Goal: Check status: Check status

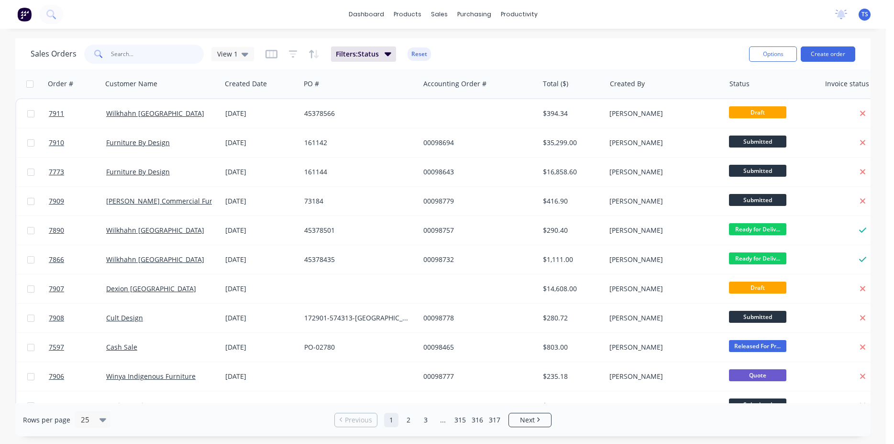
click at [147, 61] on input "text" at bounding box center [157, 54] width 93 height 19
click at [146, 59] on input "text" at bounding box center [157, 54] width 93 height 19
click at [151, 53] on input "text" at bounding box center [157, 54] width 93 height 19
click at [130, 54] on input "text" at bounding box center [157, 54] width 93 height 19
click at [511, 56] on div "Sales Orders View 1 Filters: Status Reset" at bounding box center [386, 53] width 711 height 23
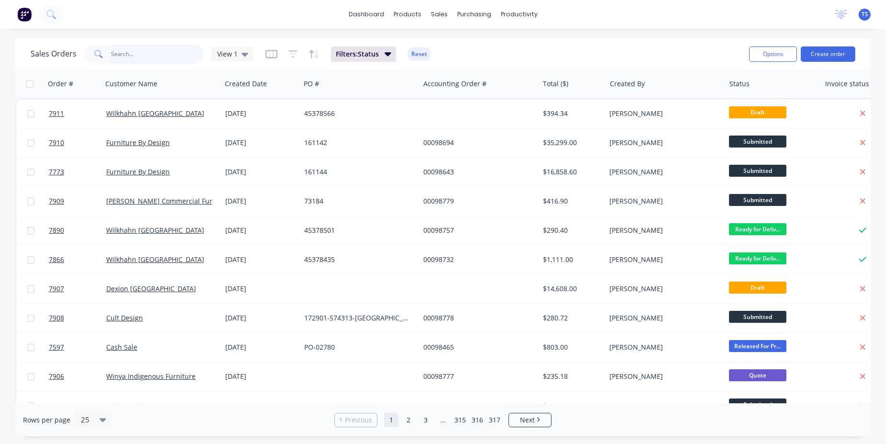
click at [167, 56] on input "text" at bounding box center [157, 54] width 93 height 19
click at [182, 36] on div "dashboard products sales purchasing productivity dashboard products Product Cat…" at bounding box center [443, 222] width 886 height 444
click at [140, 59] on input "text" at bounding box center [157, 54] width 93 height 19
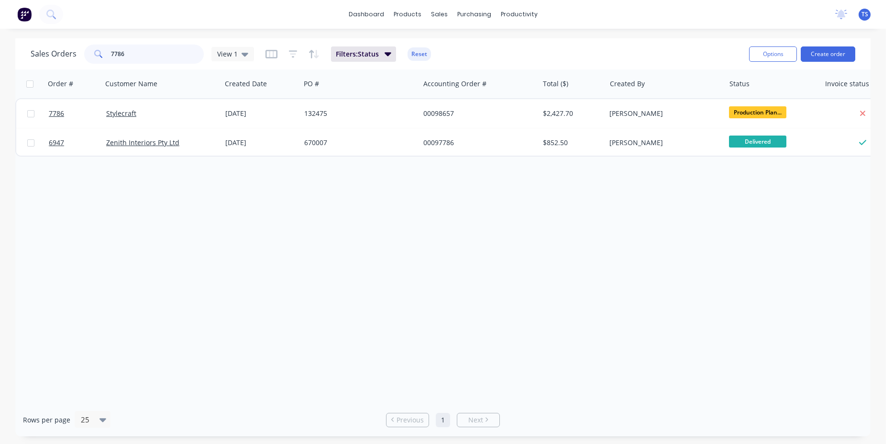
click at [167, 55] on input "7786" at bounding box center [157, 54] width 93 height 19
type input "7813"
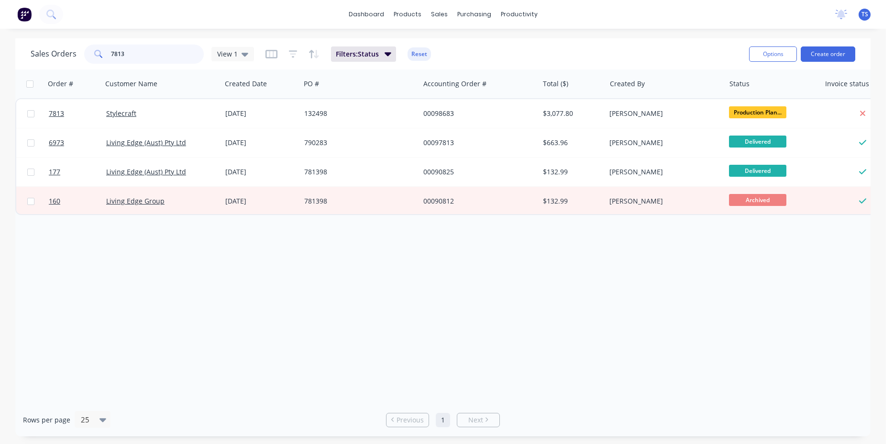
click at [155, 60] on input "7813" at bounding box center [157, 54] width 93 height 19
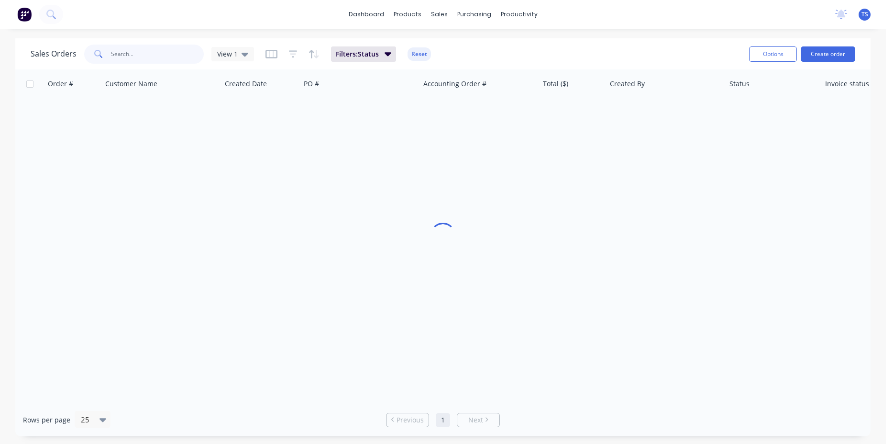
click at [139, 57] on input "text" at bounding box center [157, 54] width 93 height 19
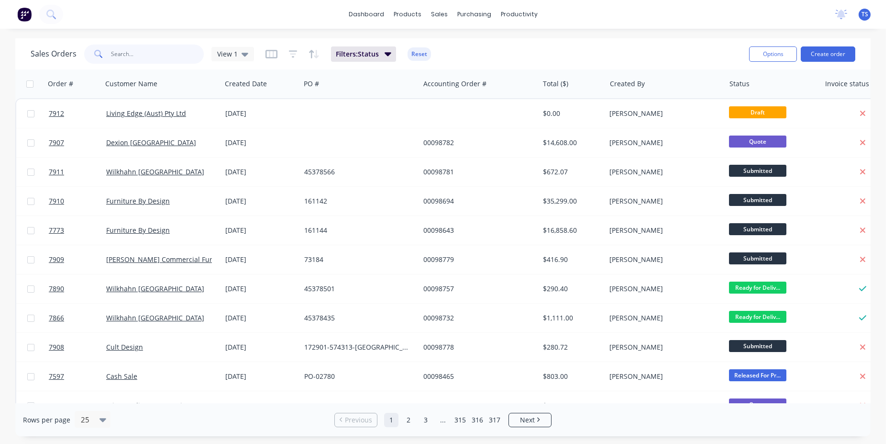
click at [151, 57] on input "text" at bounding box center [157, 54] width 93 height 19
click at [165, 51] on input "text" at bounding box center [157, 54] width 93 height 19
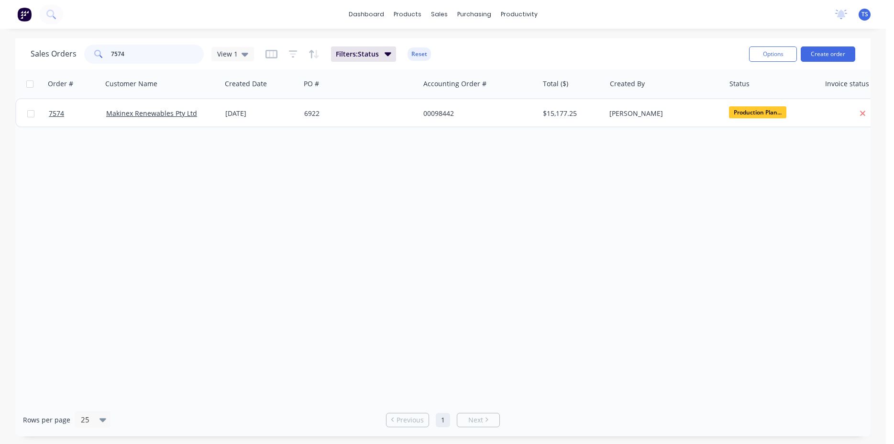
click at [157, 58] on input "7574" at bounding box center [157, 54] width 93 height 19
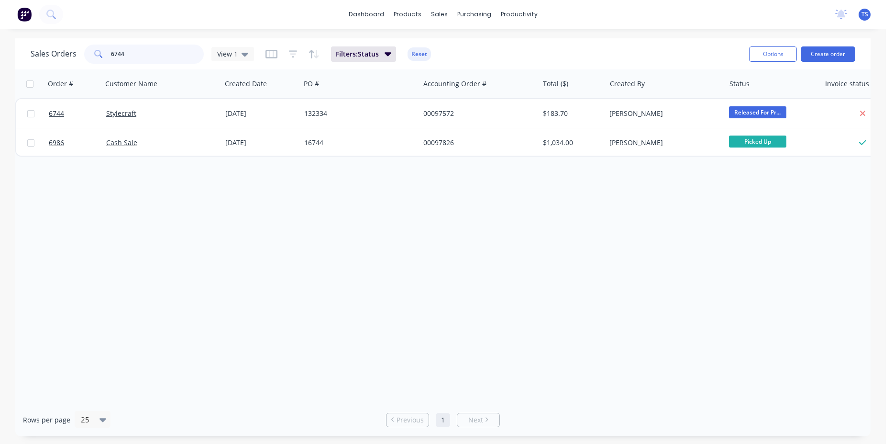
type input "6744"
click at [150, 60] on input "6744" at bounding box center [157, 54] width 93 height 19
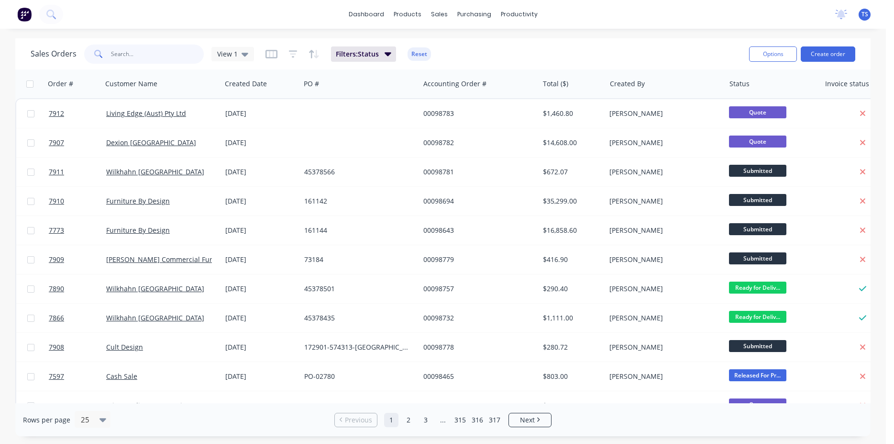
click at [182, 52] on input "text" at bounding box center [157, 54] width 93 height 19
click at [156, 51] on input "text" at bounding box center [157, 54] width 93 height 19
click at [158, 57] on input "text" at bounding box center [157, 54] width 93 height 19
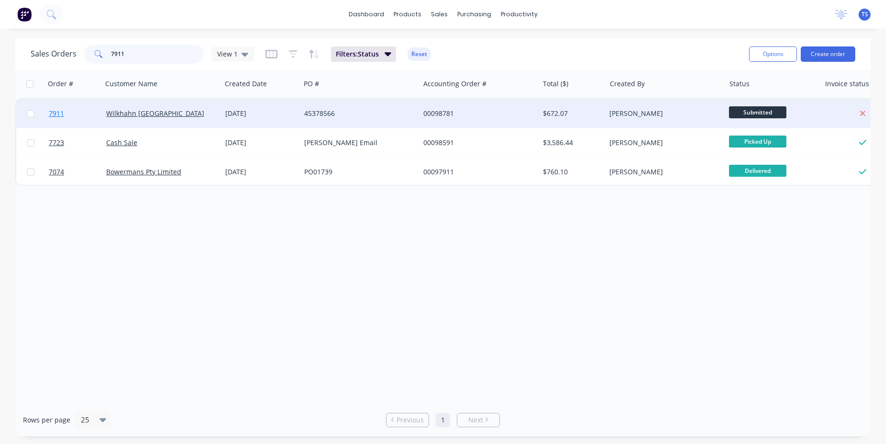
type input "7911"
click at [59, 121] on link "7911" at bounding box center [77, 113] width 57 height 29
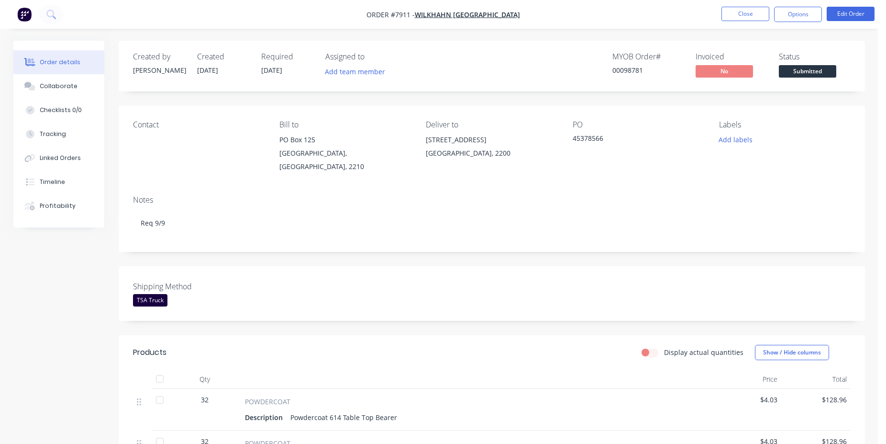
click at [625, 69] on div "00098781" at bounding box center [649, 70] width 72 height 10
copy div "00098781"
click at [564, 109] on div "Contact Bill to [STREET_ADDRESS] Deliver to [STREET_ADDRESS] PO 45378566 Labels…" at bounding box center [492, 147] width 747 height 82
click at [560, 89] on div "Created by [PERSON_NAME] Created [DATE] Required [DATE] Assigned to Add team me…" at bounding box center [492, 66] width 747 height 51
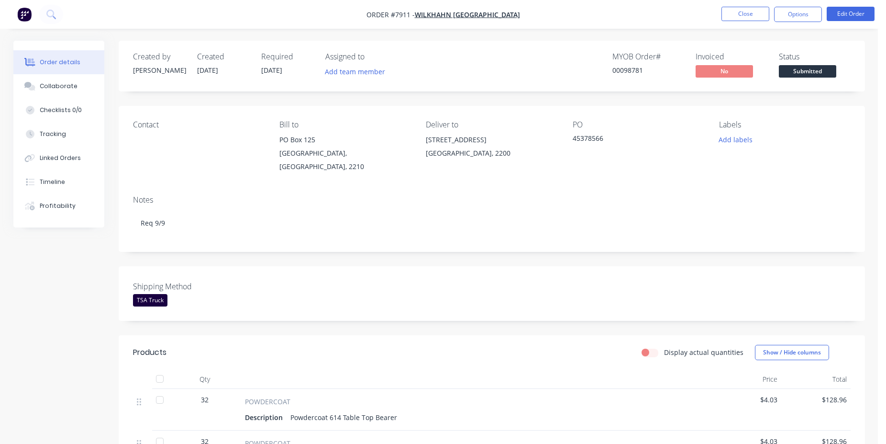
click at [458, 266] on div "Shipping Method TSA Truck" at bounding box center [492, 293] width 747 height 55
click at [739, 19] on button "Close" at bounding box center [746, 14] width 48 height 14
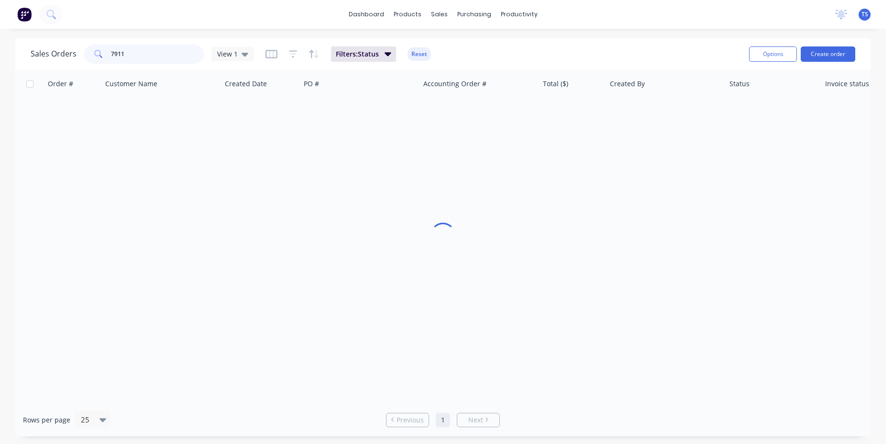
click at [152, 57] on input "7911" at bounding box center [157, 54] width 93 height 19
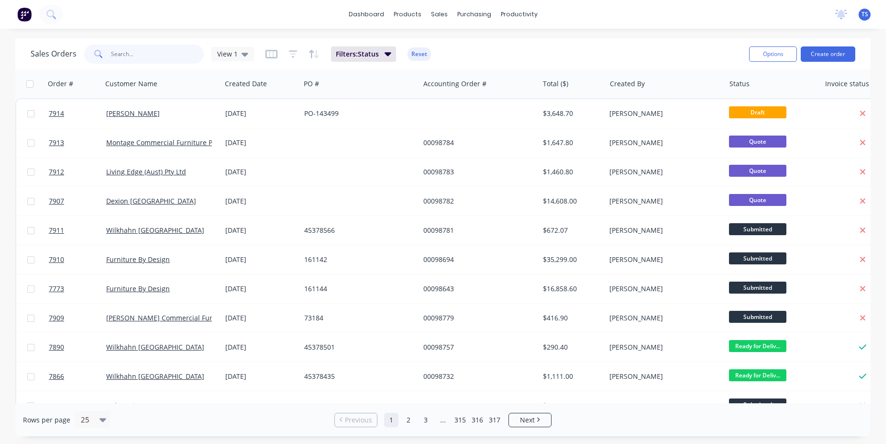
click at [138, 59] on input "text" at bounding box center [157, 54] width 93 height 19
click at [441, 13] on div "sales" at bounding box center [439, 14] width 26 height 14
click at [181, 37] on div "dashboard products sales purchasing productivity dashboard products Product Cat…" at bounding box center [443, 222] width 886 height 444
click at [172, 55] on input "text" at bounding box center [157, 54] width 93 height 19
click at [599, 40] on div "Sales Orders View 1 Filters: Status Reset Options Create order" at bounding box center [443, 53] width 856 height 31
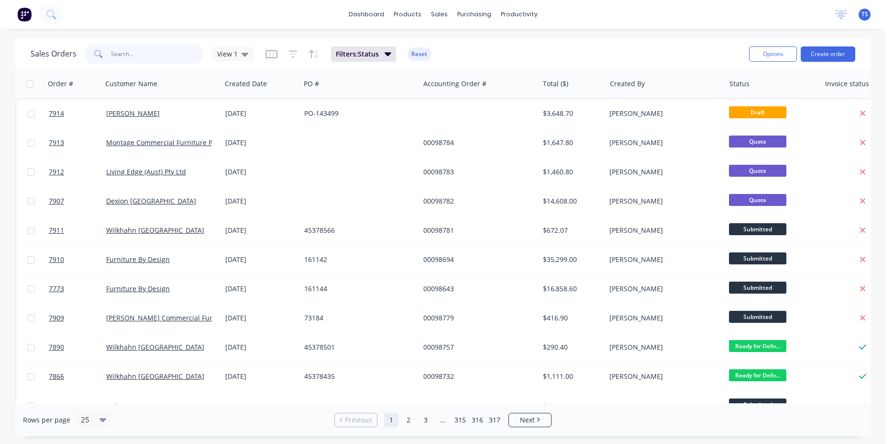
click at [134, 50] on input "text" at bounding box center [157, 54] width 93 height 19
click at [113, 55] on input "text" at bounding box center [157, 54] width 93 height 19
click at [247, 38] on div "Sales Orders View 1 Filters: Status Reset Options Create order" at bounding box center [443, 53] width 856 height 31
click at [158, 57] on input "text" at bounding box center [157, 54] width 93 height 19
click at [187, 27] on div "dashboard products sales purchasing productivity dashboard products Product Cat…" at bounding box center [443, 14] width 886 height 29
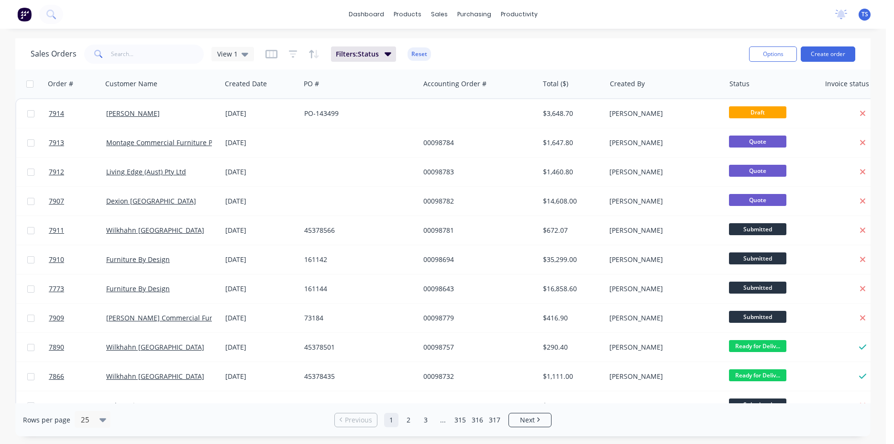
click at [549, 46] on div "Sales Orders View 1 Filters: Status Reset" at bounding box center [386, 53] width 711 height 23
click at [603, 56] on div "Sales Orders View 1 Filters: Status Reset" at bounding box center [386, 53] width 711 height 23
click at [152, 48] on input "text" at bounding box center [157, 54] width 93 height 19
click at [693, 45] on div "Sales Orders View 1 Filters: Status Reset" at bounding box center [386, 53] width 711 height 23
click at [147, 60] on input "text" at bounding box center [157, 54] width 93 height 19
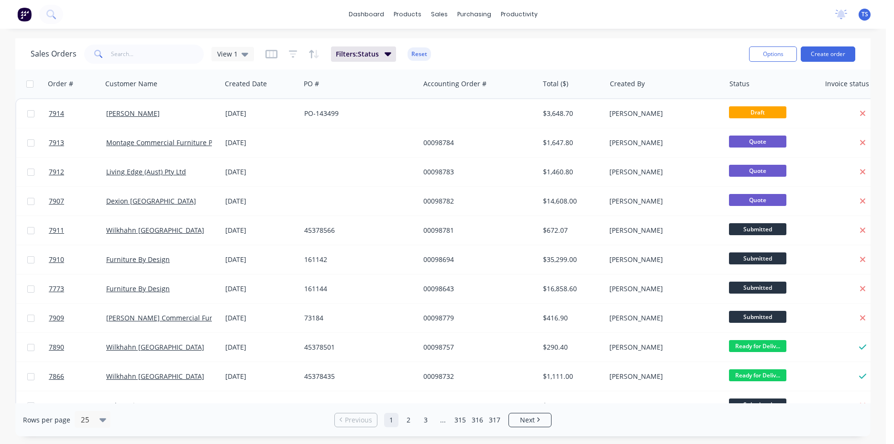
click at [171, 32] on div "dashboard products sales purchasing productivity dashboard products Product Cat…" at bounding box center [443, 222] width 886 height 444
click at [177, 56] on input "text" at bounding box center [157, 54] width 93 height 19
click at [135, 43] on div "Sales Orders View 1 Filters: Status Reset" at bounding box center [386, 53] width 711 height 23
click at [165, 55] on input "text" at bounding box center [157, 54] width 93 height 19
click at [122, 53] on input "text" at bounding box center [157, 54] width 93 height 19
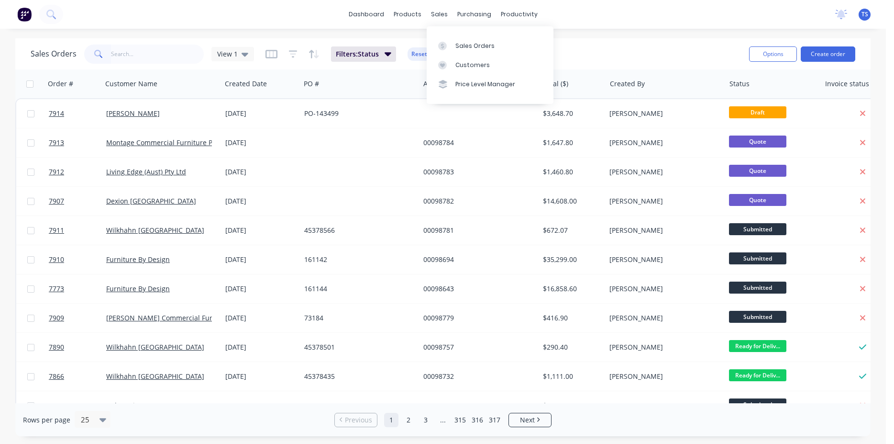
click at [592, 51] on div "Sales Orders View 1 Filters: Status Reset" at bounding box center [386, 53] width 711 height 23
click at [600, 46] on div "Sales Orders View 1 Filters: Status Reset" at bounding box center [386, 53] width 711 height 23
click at [153, 52] on input "text" at bounding box center [157, 54] width 93 height 19
click at [137, 54] on input "text" at bounding box center [157, 54] width 93 height 19
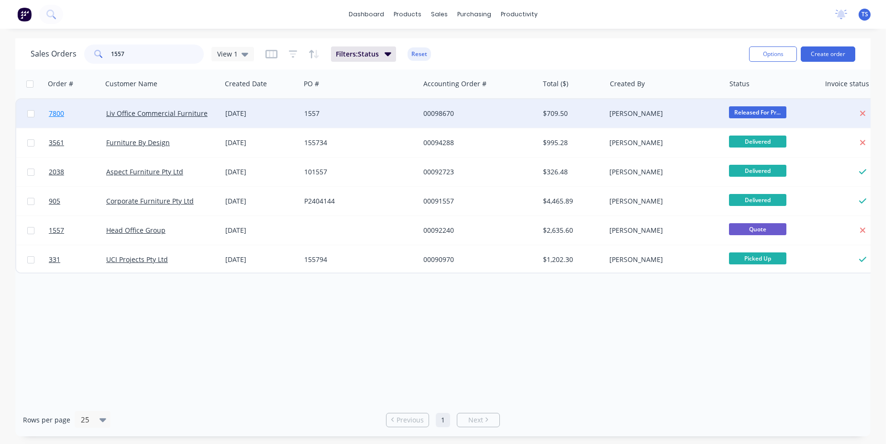
type input "1557"
click at [71, 122] on link "7800" at bounding box center [77, 113] width 57 height 29
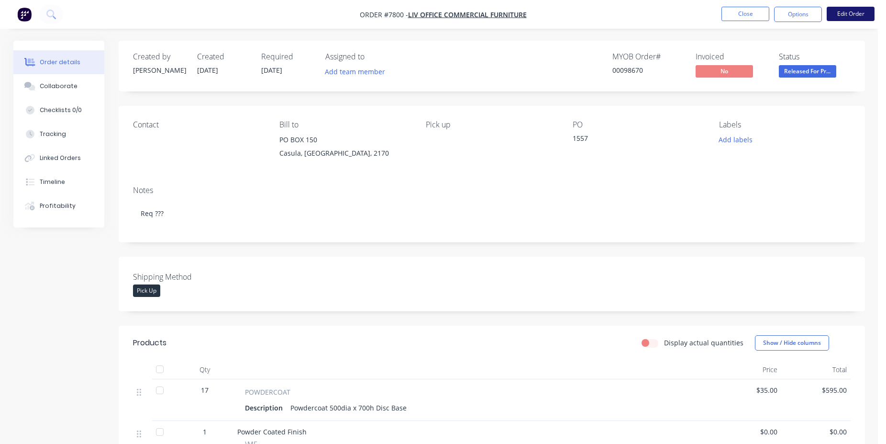
click at [836, 12] on button "Edit Order" at bounding box center [851, 14] width 48 height 14
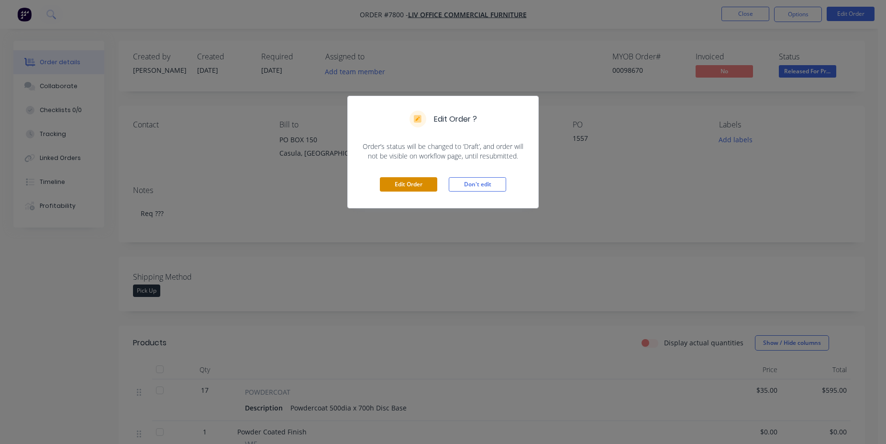
click at [407, 180] on button "Edit Order" at bounding box center [408, 184] width 57 height 14
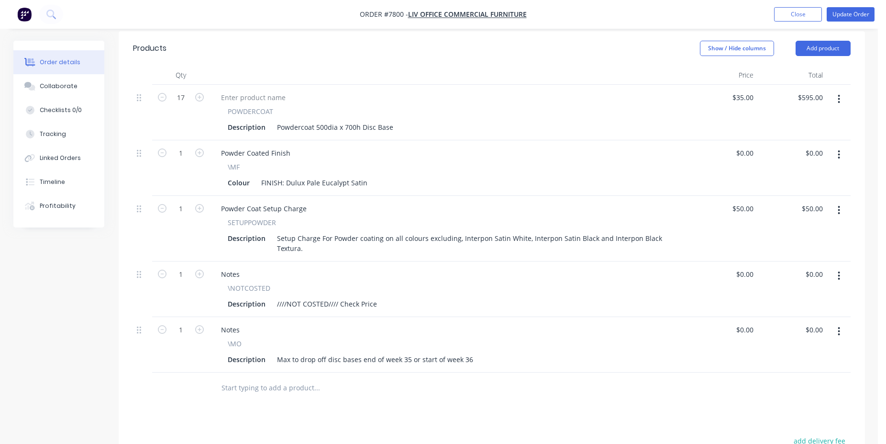
scroll to position [342, 0]
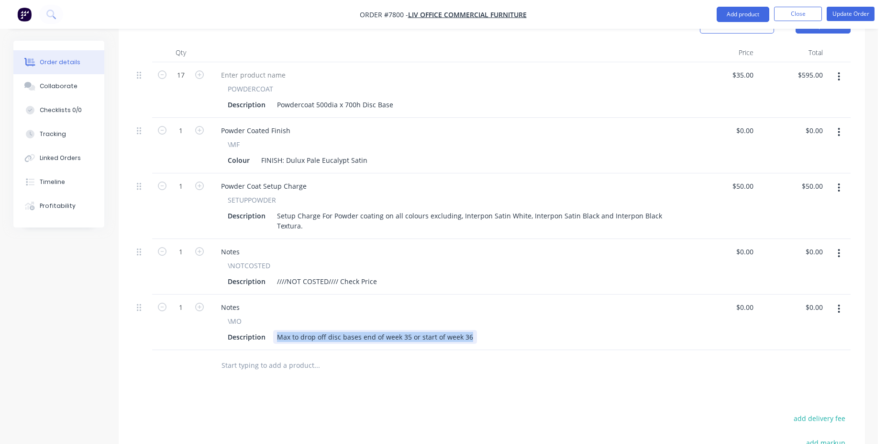
drag, startPoint x: 467, startPoint y: 324, endPoint x: 197, endPoint y: 321, distance: 269.9
click at [273, 330] on div "Max to drop off disc bases end of week 35 or start of week 36" at bounding box center [375, 337] width 204 height 14
click at [326, 330] on div "Disc bases at [GEOGRAPHIC_DATA]" at bounding box center [332, 337] width 118 height 14
click at [330, 330] on div "Disc bases at [GEOGRAPHIC_DATA]" at bounding box center [332, 337] width 118 height 14
click at [858, 22] on nav "Order #7800 - Liv Office Commercial Furniture Add product Close Update Order" at bounding box center [443, 14] width 886 height 29
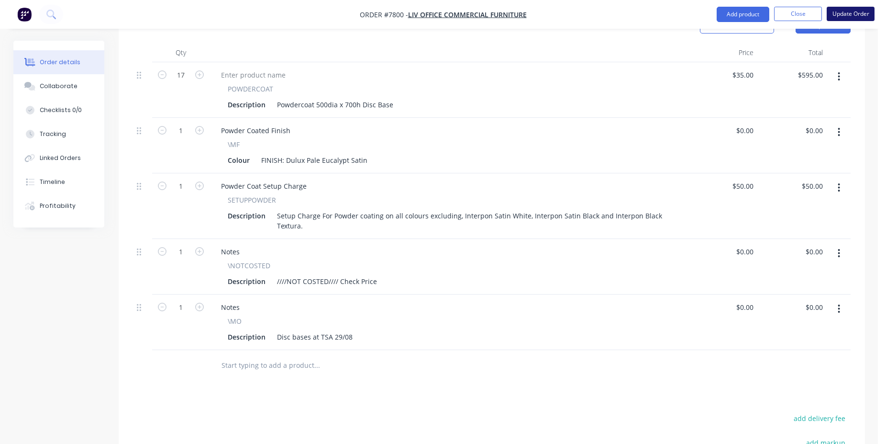
click at [858, 17] on button "Update Order" at bounding box center [851, 14] width 48 height 14
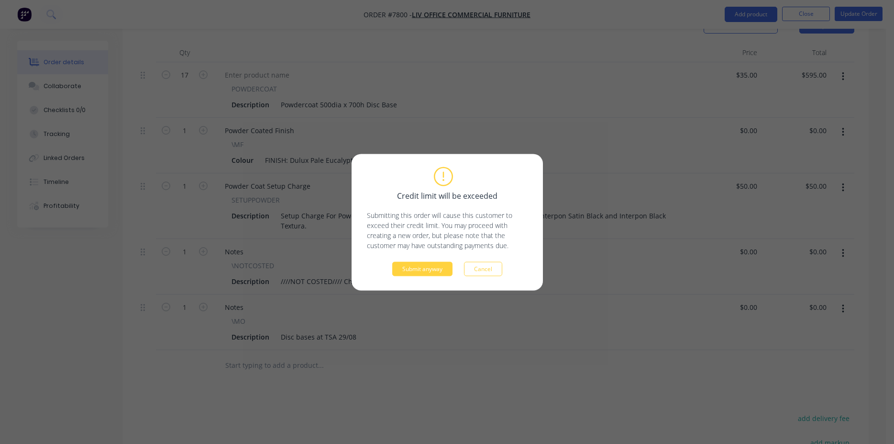
click at [422, 257] on div "Credit limit will be exceeded Submitting this order will cause this customer to…" at bounding box center [447, 222] width 161 height 108
click at [423, 265] on button "Submit anyway" at bounding box center [422, 268] width 60 height 14
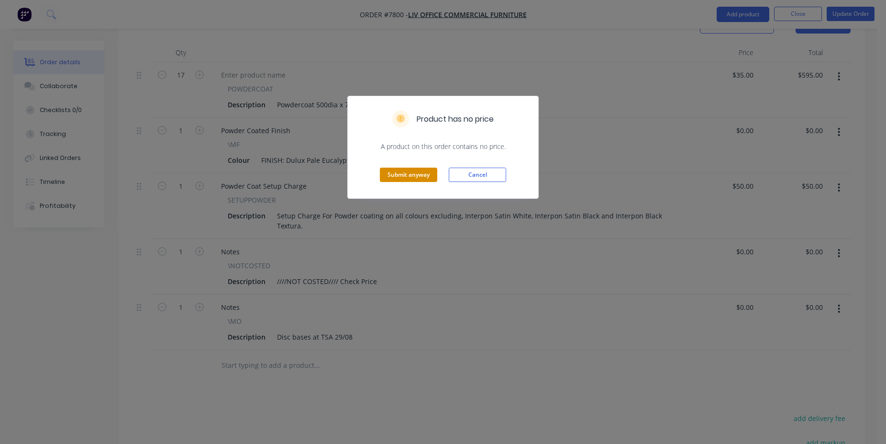
click at [405, 171] on button "Submit anyway" at bounding box center [408, 174] width 57 height 14
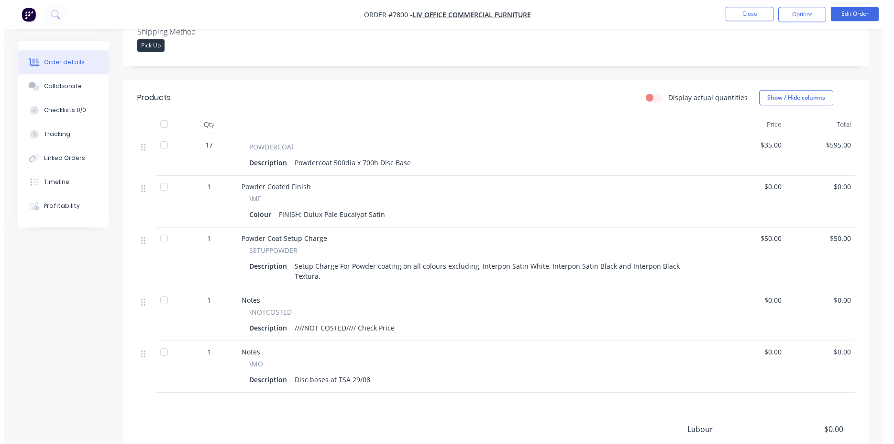
scroll to position [0, 0]
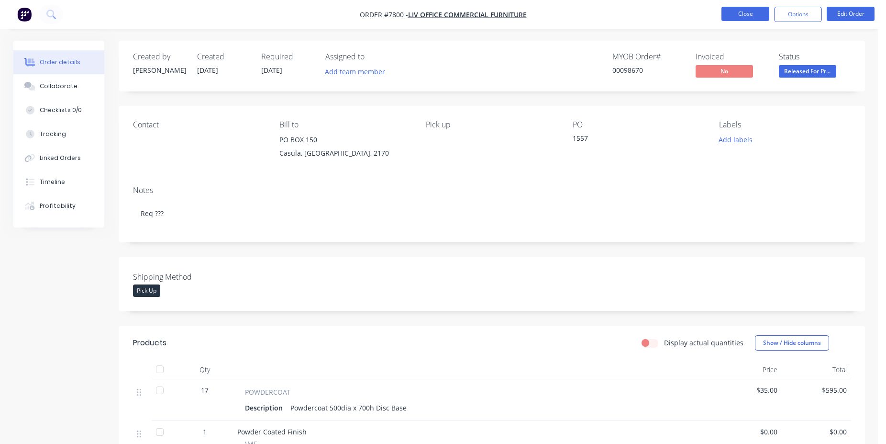
click at [736, 12] on button "Close" at bounding box center [746, 14] width 48 height 14
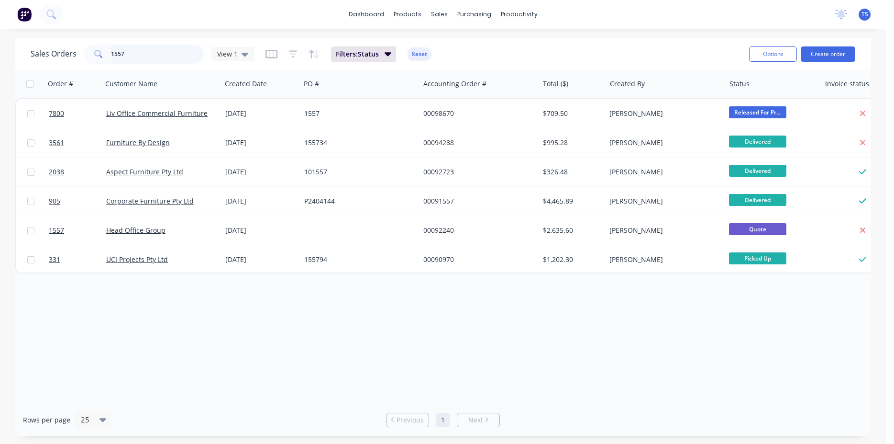
click at [168, 49] on input "1557" at bounding box center [157, 54] width 93 height 19
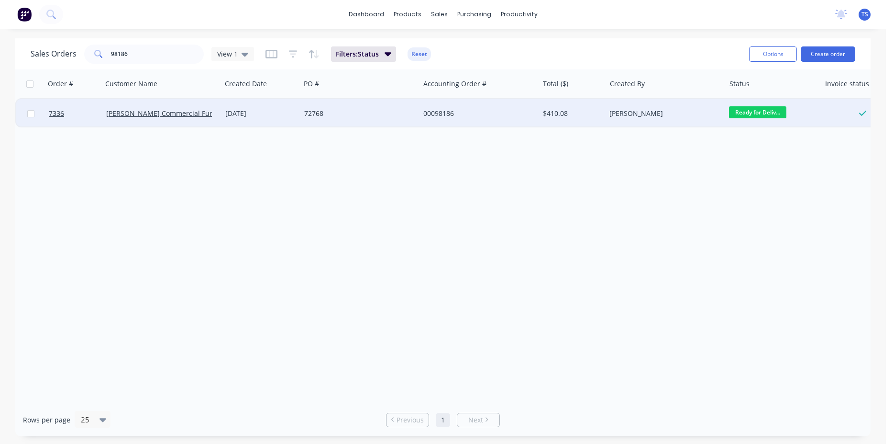
click at [763, 112] on span "Ready for Deliv..." at bounding box center [757, 112] width 57 height 12
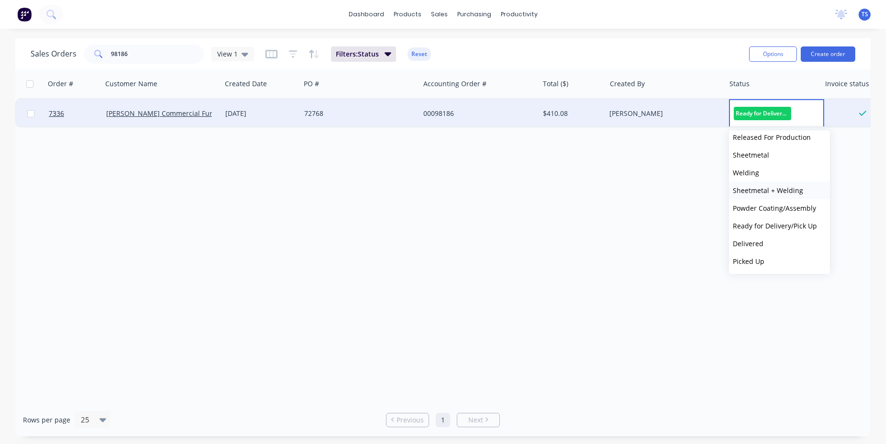
scroll to position [104, 0]
click at [777, 241] on button "Delivered" at bounding box center [779, 243] width 101 height 18
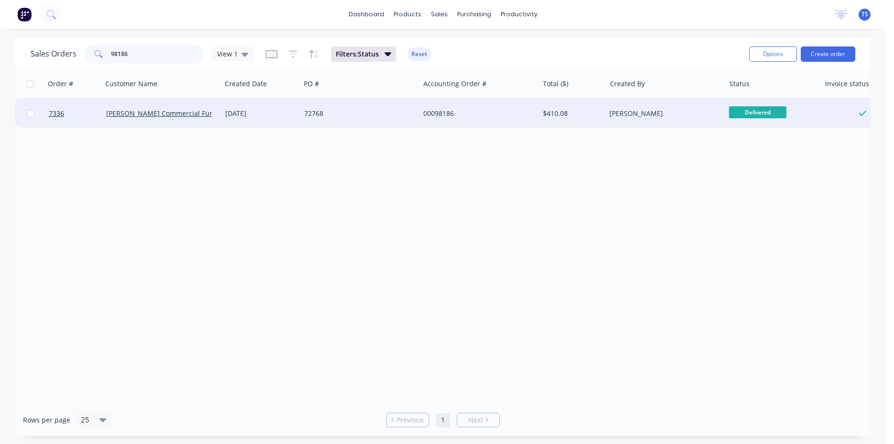
click at [166, 57] on input "98186" at bounding box center [157, 54] width 93 height 19
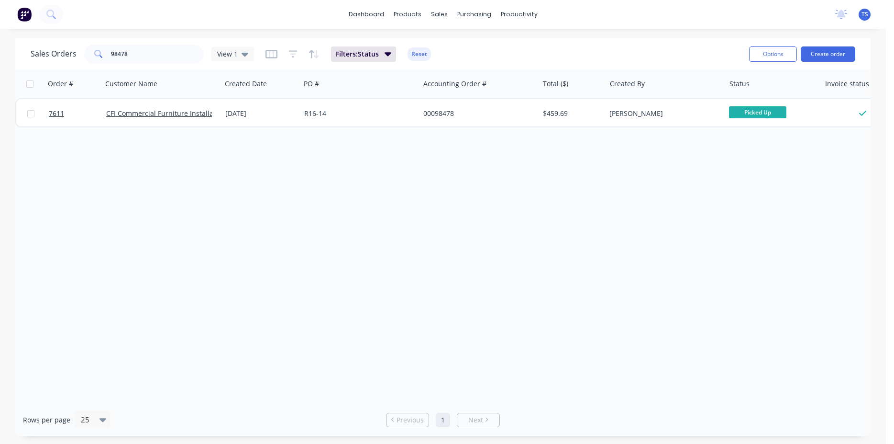
click at [154, 67] on div "Sales Orders 98478 View 1 Filters: Status Reset Options Create order" at bounding box center [443, 53] width 856 height 31
click at [156, 49] on input "98478" at bounding box center [157, 54] width 93 height 19
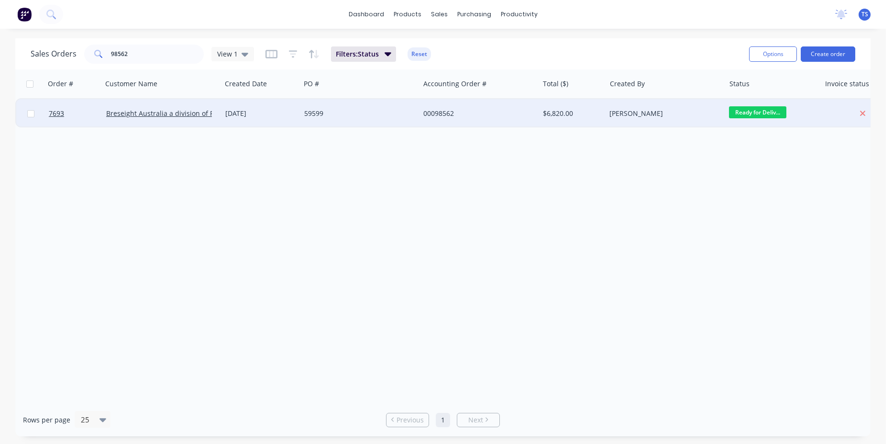
click at [751, 115] on span "Ready for Deliv..." at bounding box center [757, 112] width 57 height 12
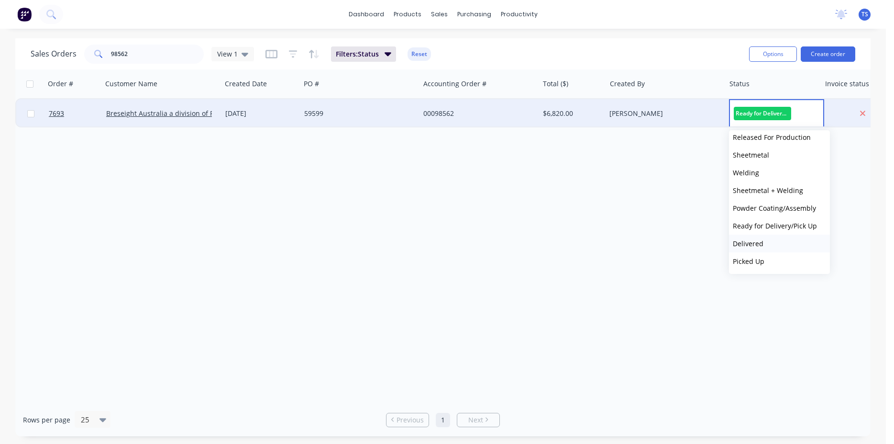
click at [767, 247] on button "Delivered" at bounding box center [779, 243] width 101 height 18
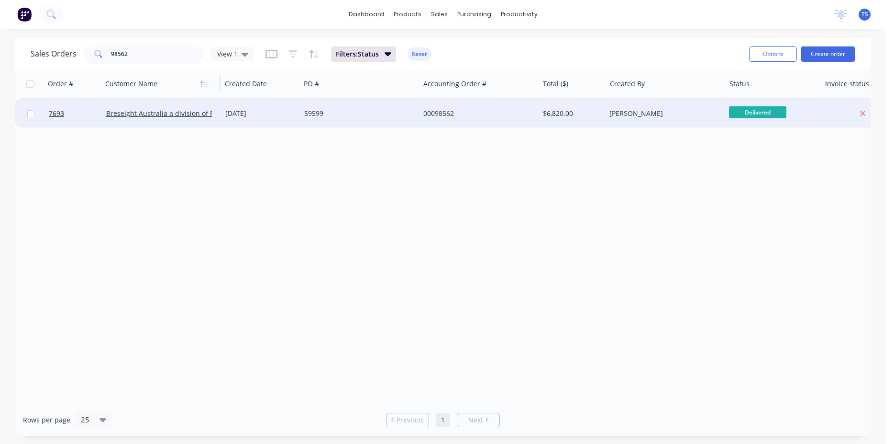
click at [165, 77] on div at bounding box center [158, 83] width 106 height 19
click at [162, 62] on input "98562" at bounding box center [157, 54] width 93 height 19
click at [750, 116] on span "Ready for Deliv..." at bounding box center [757, 112] width 57 height 12
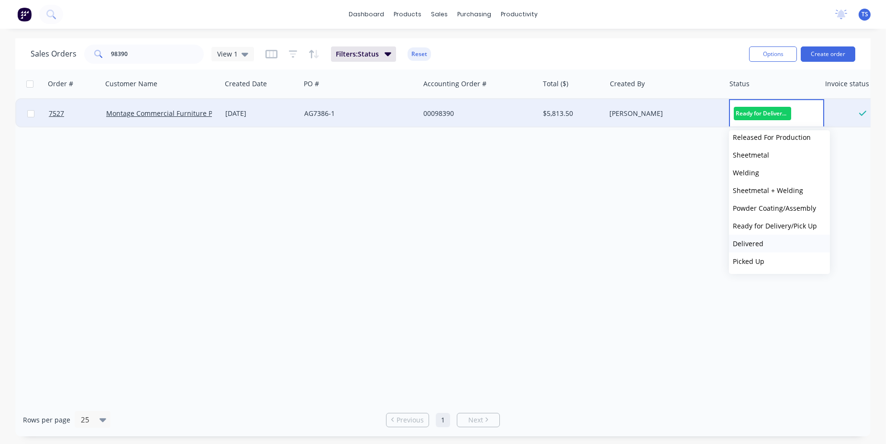
click at [759, 241] on span "Delivered" at bounding box center [748, 243] width 31 height 9
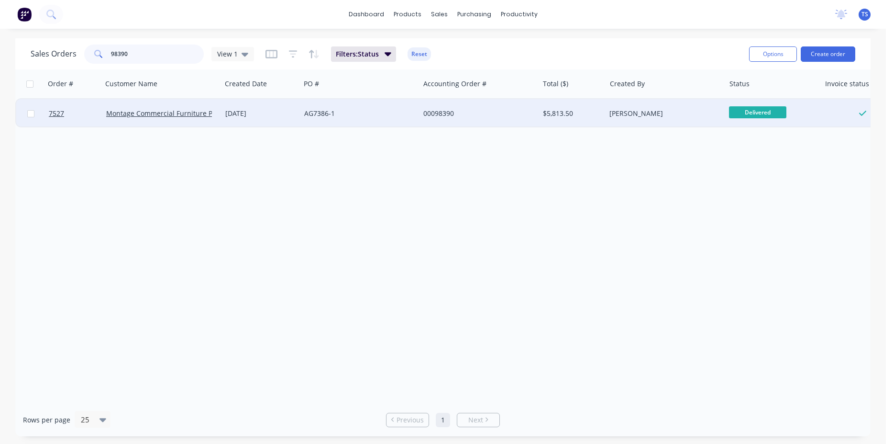
click at [148, 45] on input "98390" at bounding box center [157, 54] width 93 height 19
click at [156, 56] on input "98390" at bounding box center [157, 54] width 93 height 19
click at [758, 115] on span "Ready for Deliv..." at bounding box center [757, 112] width 57 height 12
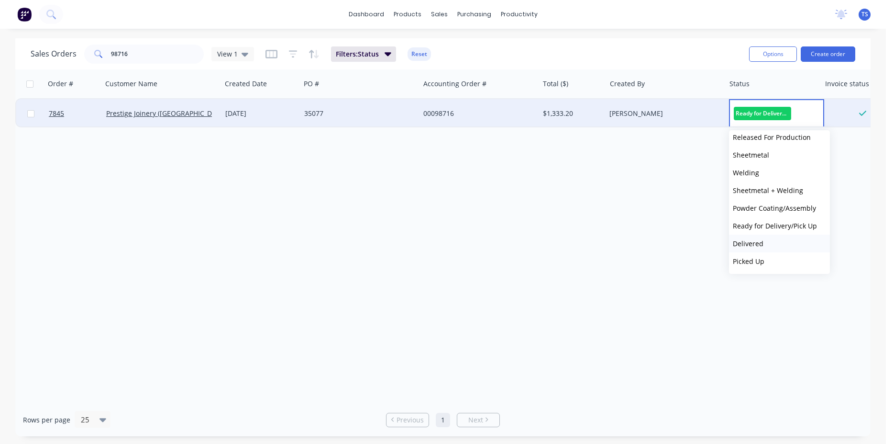
click at [772, 237] on button "Delivered" at bounding box center [779, 243] width 101 height 18
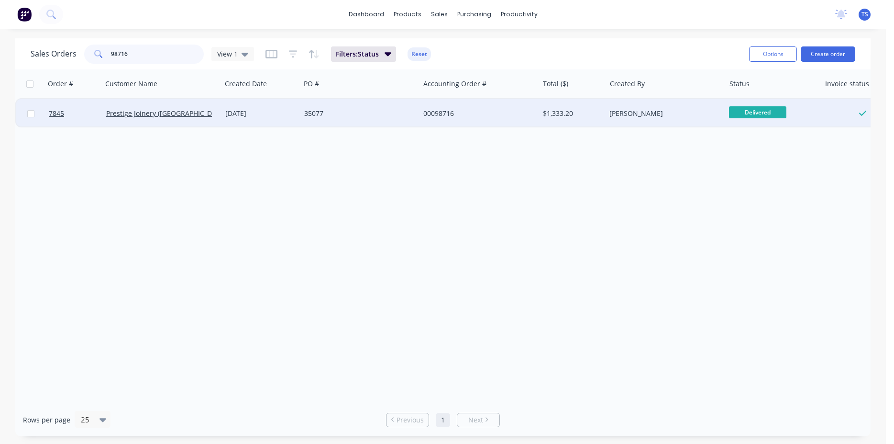
click at [181, 54] on input "98716" at bounding box center [157, 54] width 93 height 19
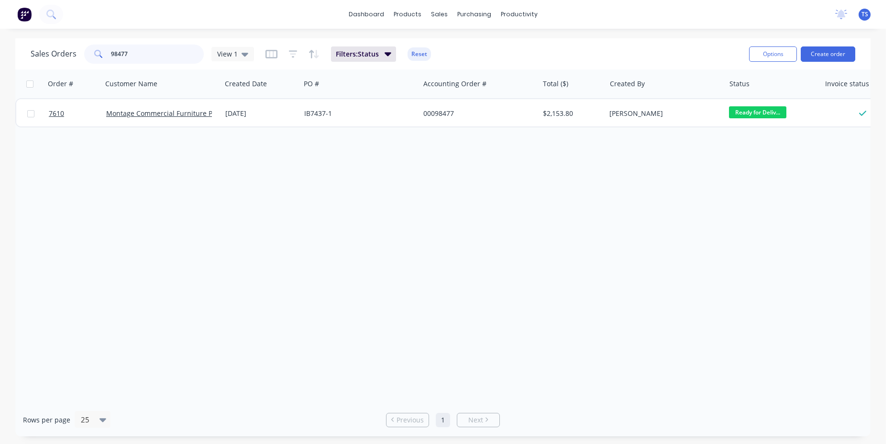
click at [147, 50] on input "98477" at bounding box center [157, 54] width 93 height 19
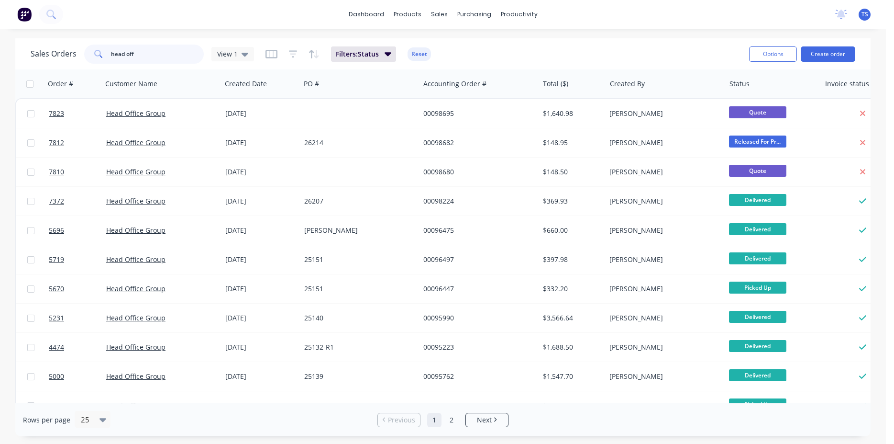
drag, startPoint x: 140, startPoint y: 45, endPoint x: 82, endPoint y: 51, distance: 58.7
click at [111, 51] on input "head off" at bounding box center [157, 54] width 93 height 19
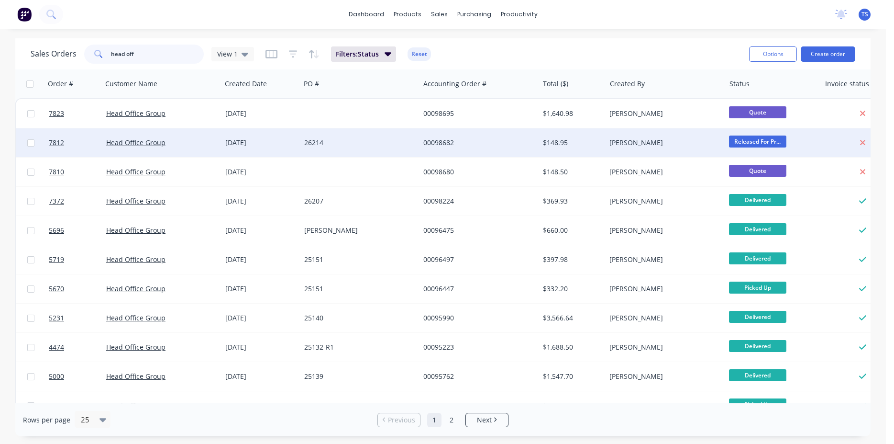
type input "head off"
click at [349, 131] on div "26214" at bounding box center [360, 142] width 119 height 29
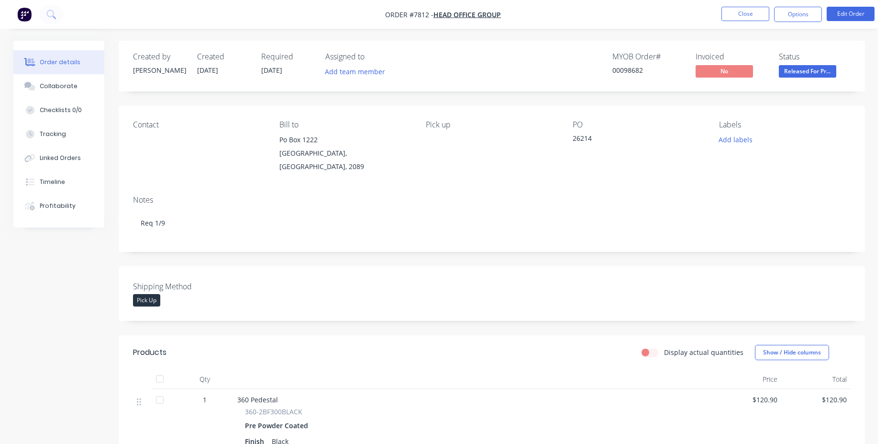
click at [547, 268] on div "Shipping Method Pick Up" at bounding box center [492, 293] width 747 height 55
click at [396, 309] on div "Shipping Method Pick Up" at bounding box center [492, 293] width 747 height 55
click at [731, 13] on button "Close" at bounding box center [746, 14] width 48 height 14
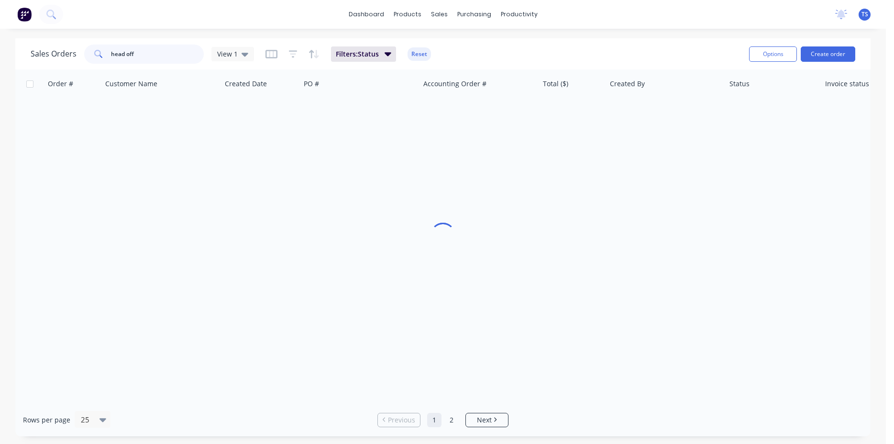
click at [159, 55] on input "head off" at bounding box center [157, 54] width 93 height 19
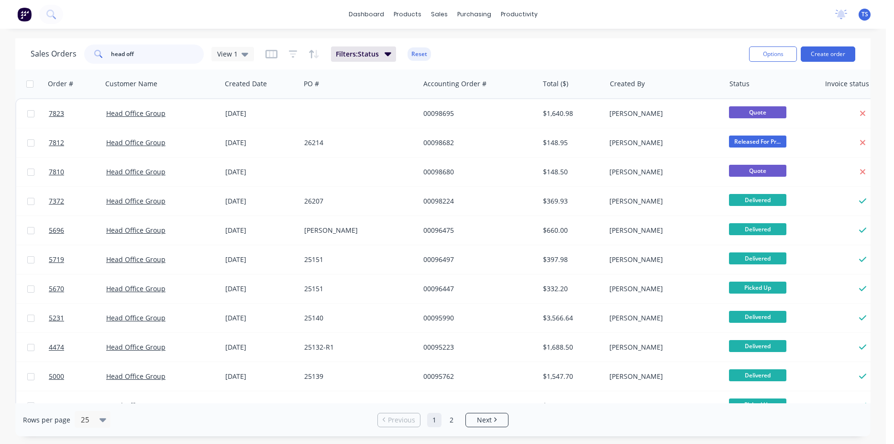
click at [159, 55] on input "head off" at bounding box center [157, 54] width 93 height 19
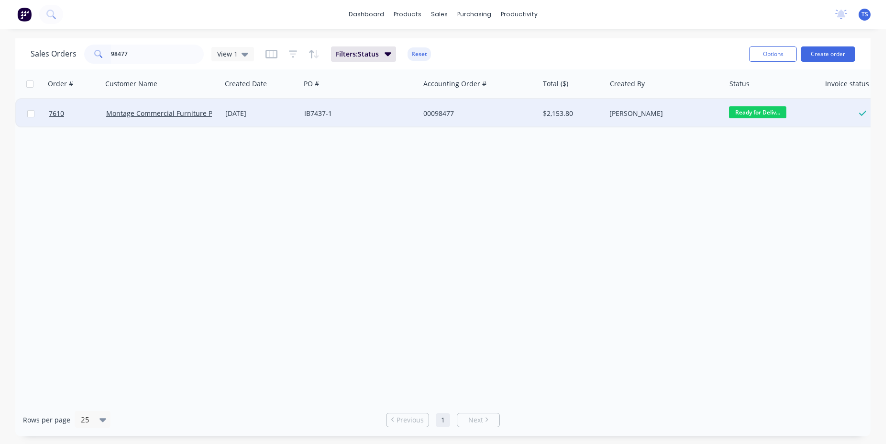
click at [754, 115] on span "Ready for Deliv..." at bounding box center [757, 112] width 57 height 12
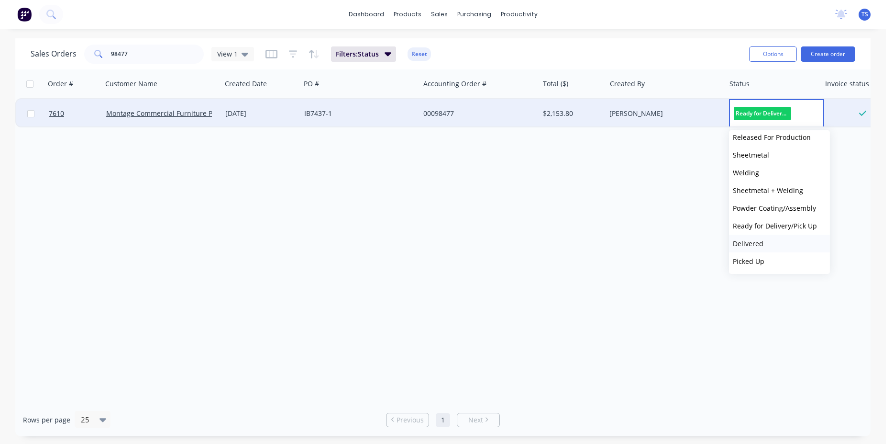
scroll to position [104, 0]
click at [765, 245] on button "Delivered" at bounding box center [779, 243] width 101 height 18
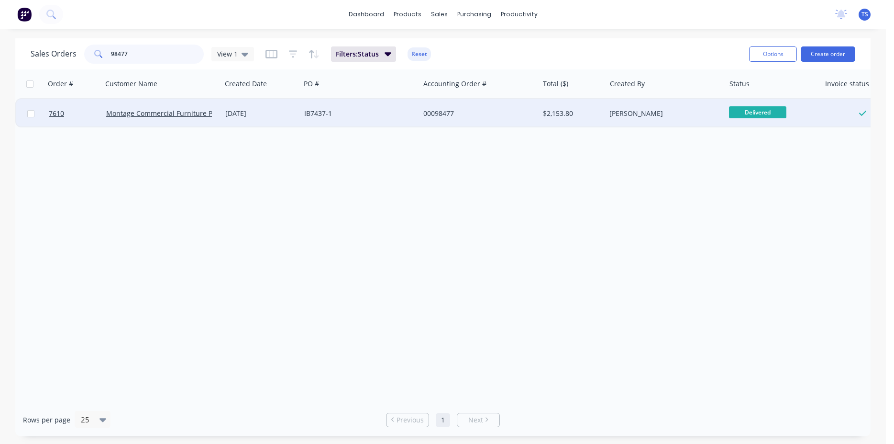
click at [172, 63] on input "98477" at bounding box center [157, 54] width 93 height 19
click at [171, 58] on input "98477" at bounding box center [157, 54] width 93 height 19
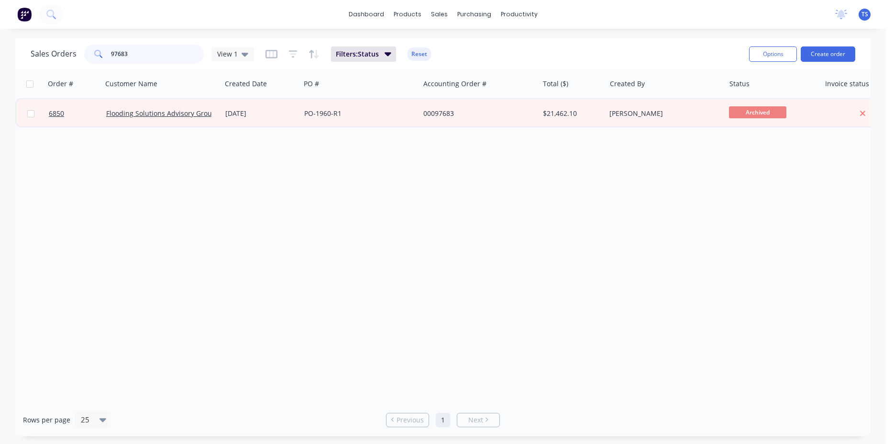
click at [167, 62] on input "97683" at bounding box center [157, 54] width 93 height 19
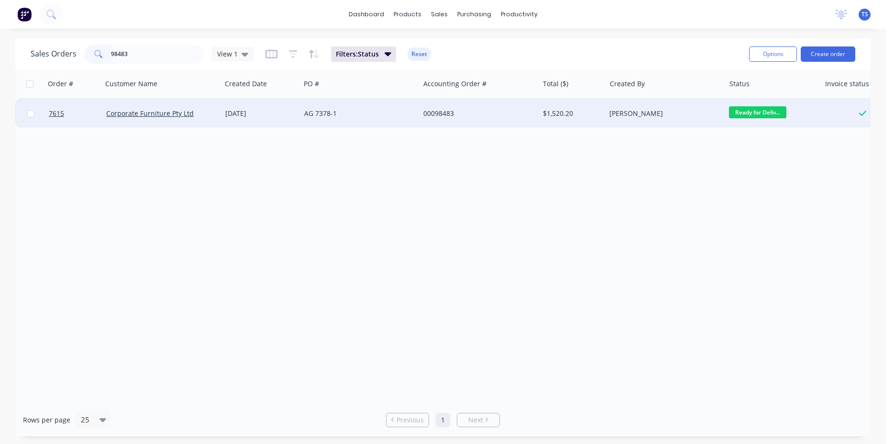
click at [779, 110] on span "Ready for Deliv..." at bounding box center [757, 112] width 57 height 12
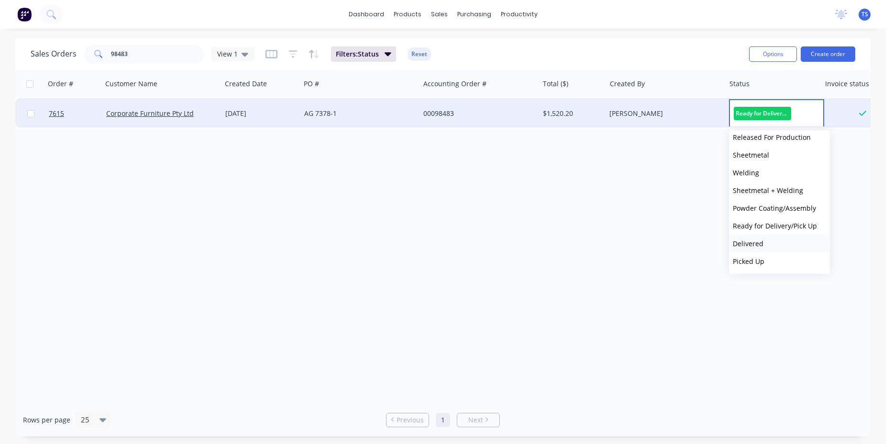
click at [764, 251] on button "Delivered" at bounding box center [779, 243] width 101 height 18
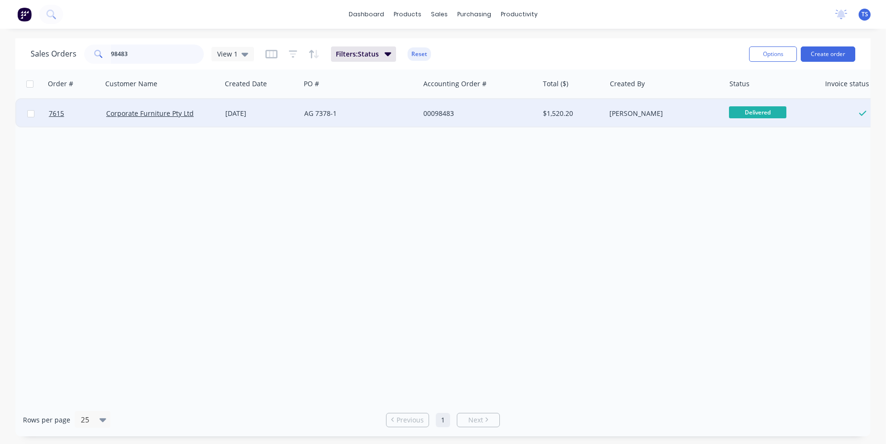
click at [174, 50] on input "98483" at bounding box center [157, 54] width 93 height 19
click at [767, 115] on span "Ready for Deliv..." at bounding box center [757, 112] width 57 height 12
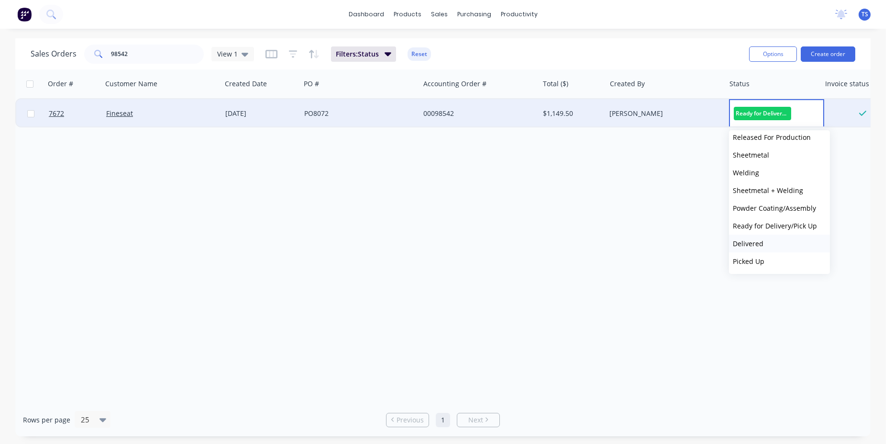
click at [778, 240] on button "Delivered" at bounding box center [779, 243] width 101 height 18
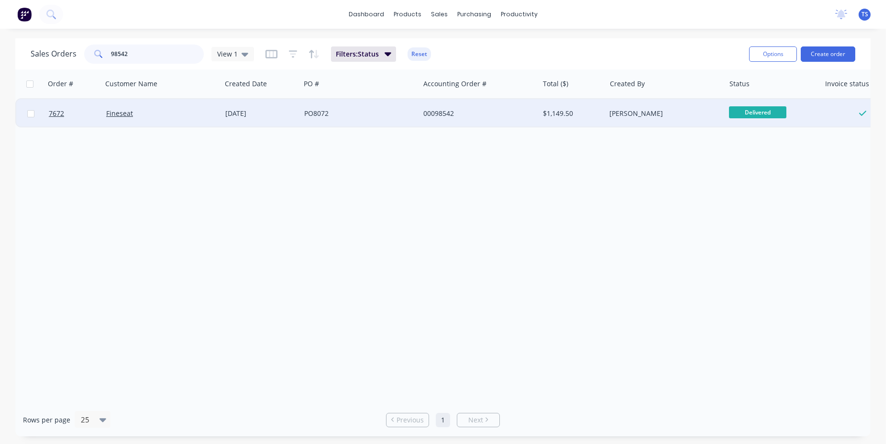
click at [176, 60] on input "98542" at bounding box center [157, 54] width 93 height 19
click at [748, 112] on span "Ready for Deliv..." at bounding box center [757, 112] width 57 height 12
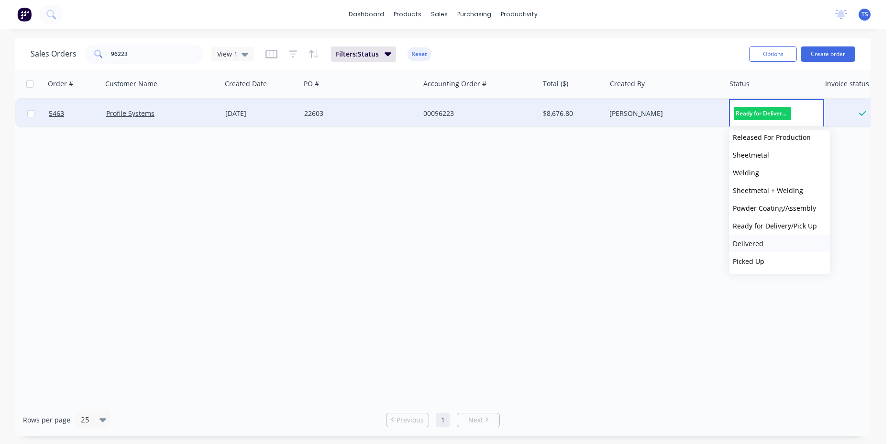
click at [759, 237] on button "Delivered" at bounding box center [779, 243] width 101 height 18
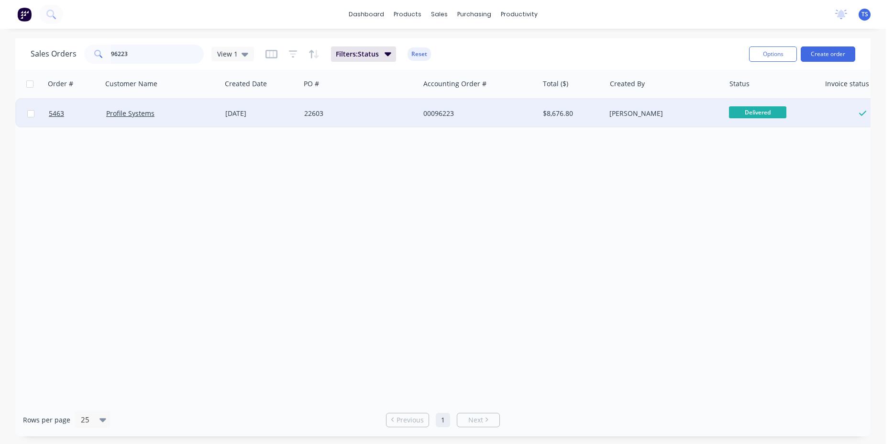
click at [137, 55] on input "96223" at bounding box center [157, 54] width 93 height 19
click at [753, 114] on span "Ready for Deliv..." at bounding box center [757, 112] width 57 height 12
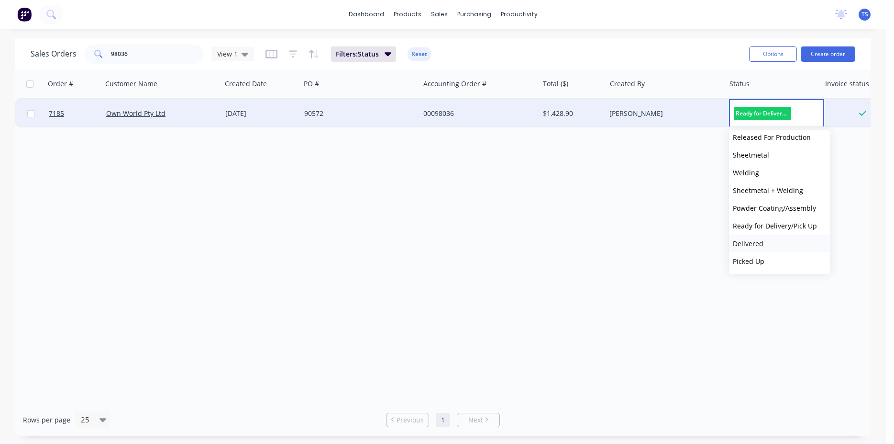
click at [776, 241] on button "Delivered" at bounding box center [779, 243] width 101 height 18
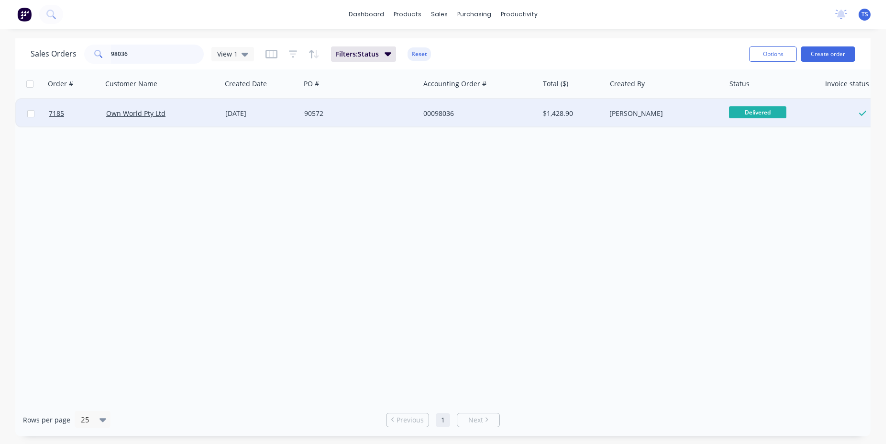
click at [147, 56] on input "98036" at bounding box center [157, 54] width 93 height 19
type input "97436"
click at [758, 111] on span "Ready for Deliv..." at bounding box center [757, 112] width 57 height 12
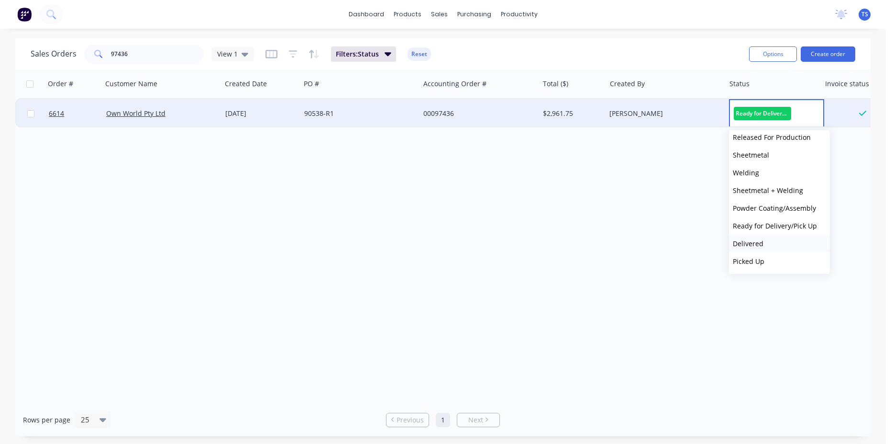
click at [761, 239] on span "Delivered" at bounding box center [748, 243] width 31 height 9
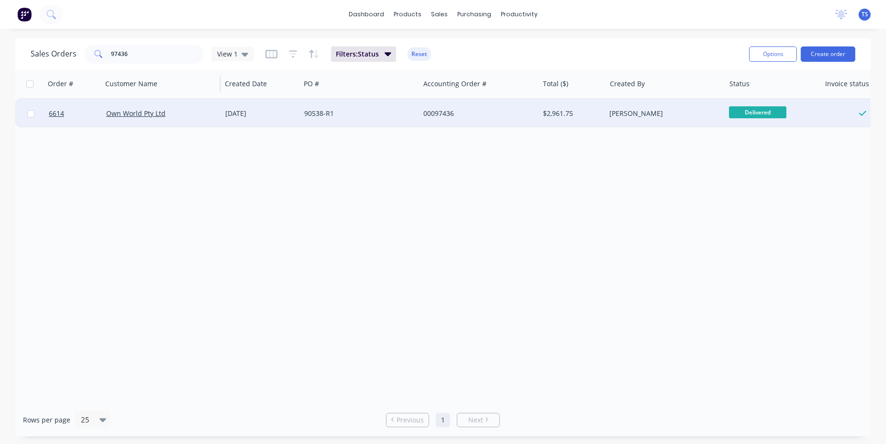
click at [161, 69] on div "Customer Name" at bounding box center [161, 83] width 120 height 29
click at [157, 61] on input "97436" at bounding box center [157, 54] width 93 height 19
click at [753, 113] on span "Ready for Deliv..." at bounding box center [757, 112] width 57 height 12
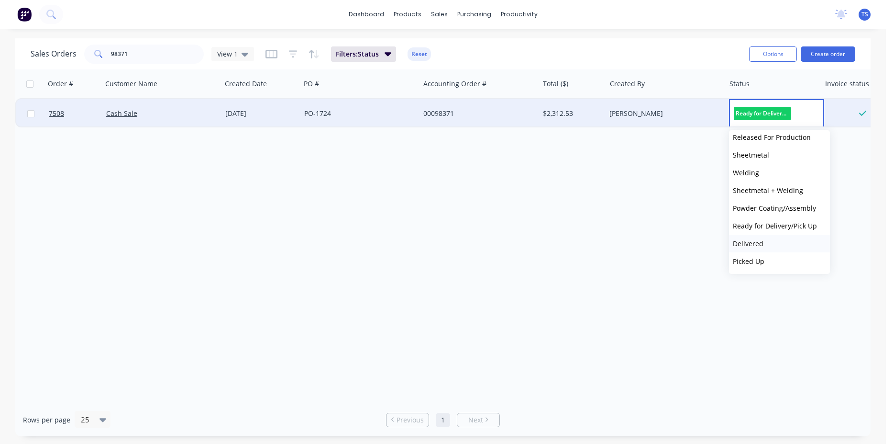
click at [770, 242] on button "Delivered" at bounding box center [779, 243] width 101 height 18
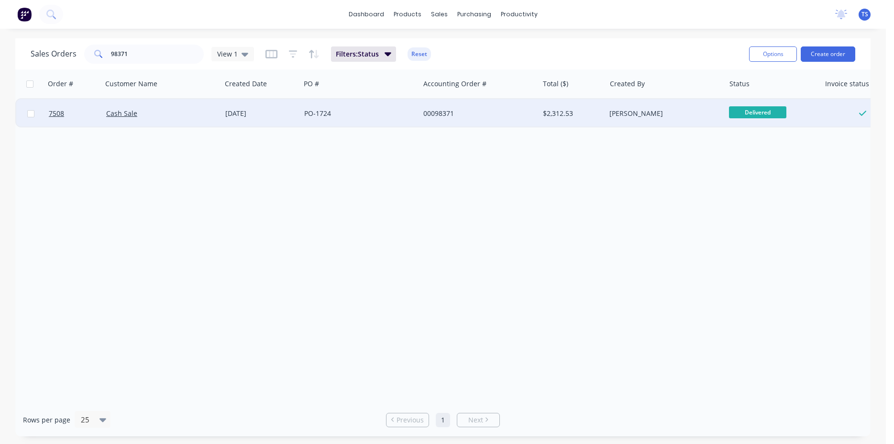
click at [154, 68] on div "Sales Orders 98371 View 1 Filters: Status Reset Options Create order" at bounding box center [443, 53] width 856 height 31
click at [153, 63] on input "98371" at bounding box center [157, 54] width 93 height 19
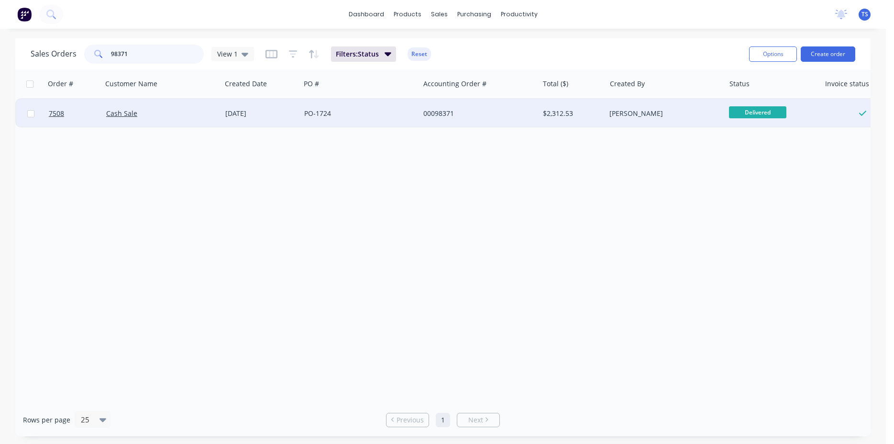
click at [131, 54] on input "98371" at bounding box center [157, 54] width 93 height 19
click at [752, 113] on span "Ready for Deliv..." at bounding box center [757, 112] width 57 height 12
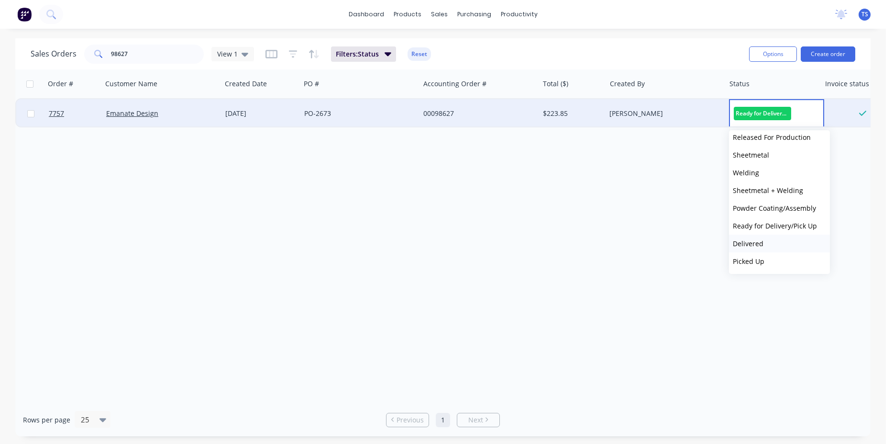
click at [790, 247] on button "Delivered" at bounding box center [779, 243] width 101 height 18
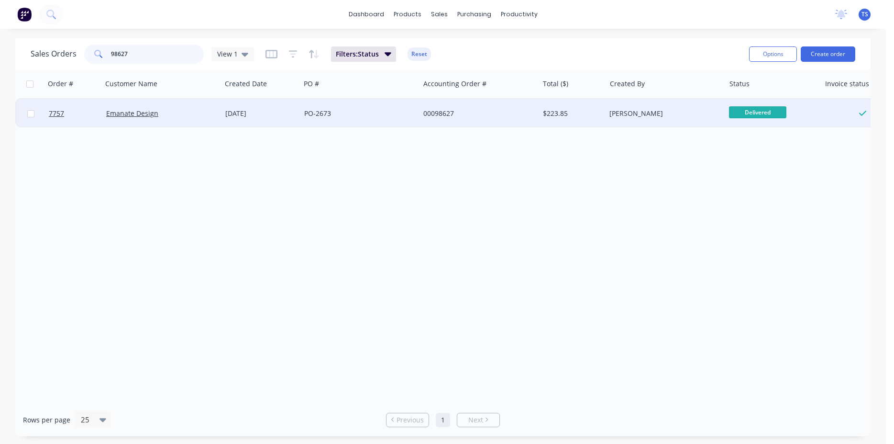
click at [139, 50] on input "98627" at bounding box center [157, 54] width 93 height 19
click at [733, 105] on div "Ready for Deliv..." at bounding box center [773, 113] width 95 height 29
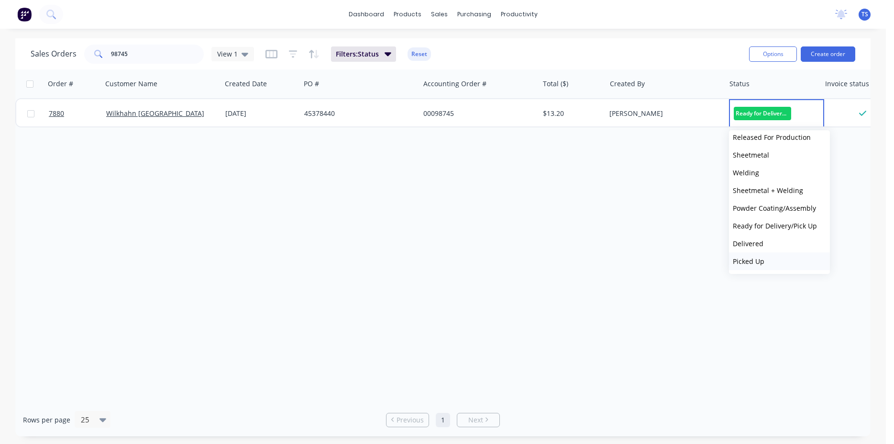
click at [761, 254] on button "Picked Up" at bounding box center [779, 261] width 101 height 18
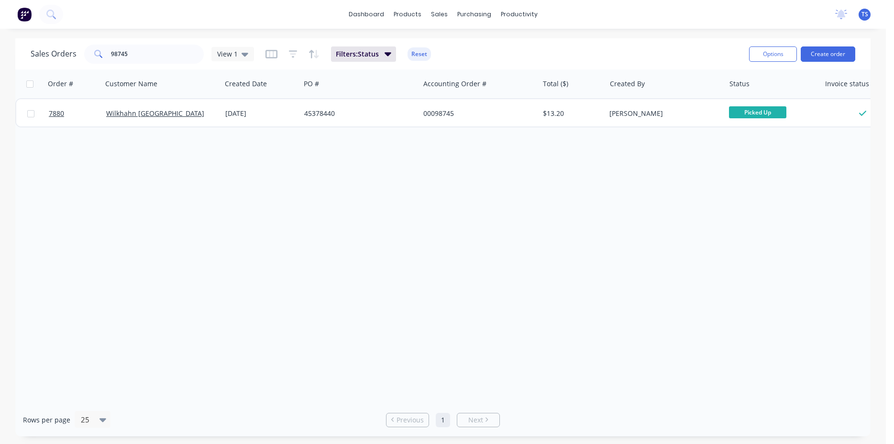
drag, startPoint x: 106, startPoint y: 48, endPoint x: 117, endPoint y: 51, distance: 12.0
click at [113, 50] on div "98745" at bounding box center [144, 54] width 120 height 19
click at [134, 52] on input "98745" at bounding box center [157, 54] width 93 height 19
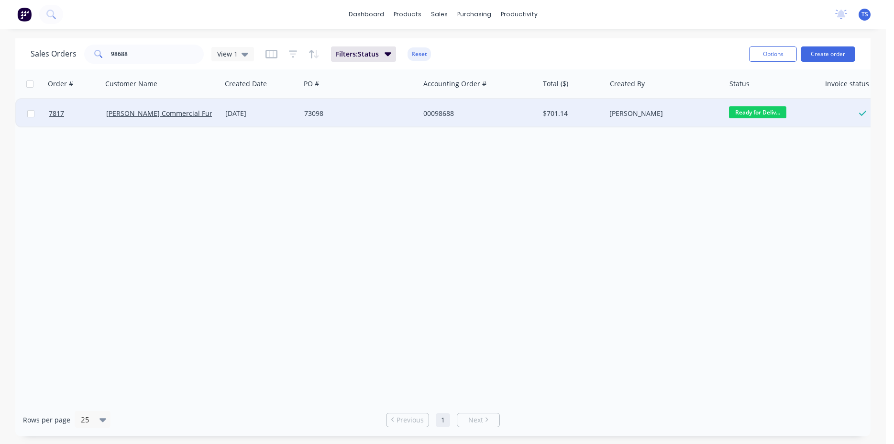
click at [756, 115] on span "Ready for Deliv..." at bounding box center [757, 112] width 57 height 12
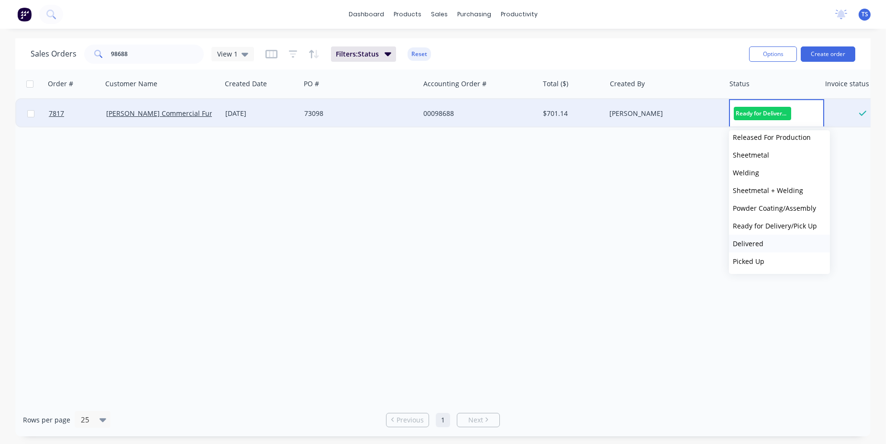
click at [769, 246] on button "Delivered" at bounding box center [779, 243] width 101 height 18
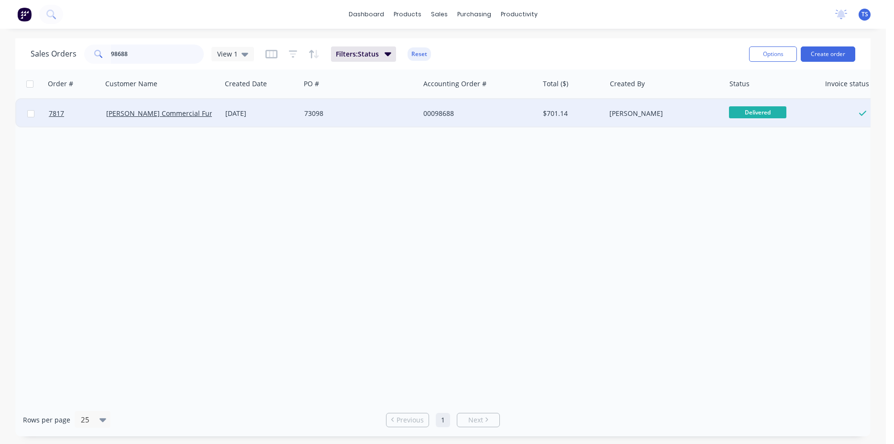
click at [139, 54] on input "98688" at bounding box center [157, 54] width 93 height 19
click at [751, 116] on span "Ready for Deliv..." at bounding box center [757, 112] width 57 height 12
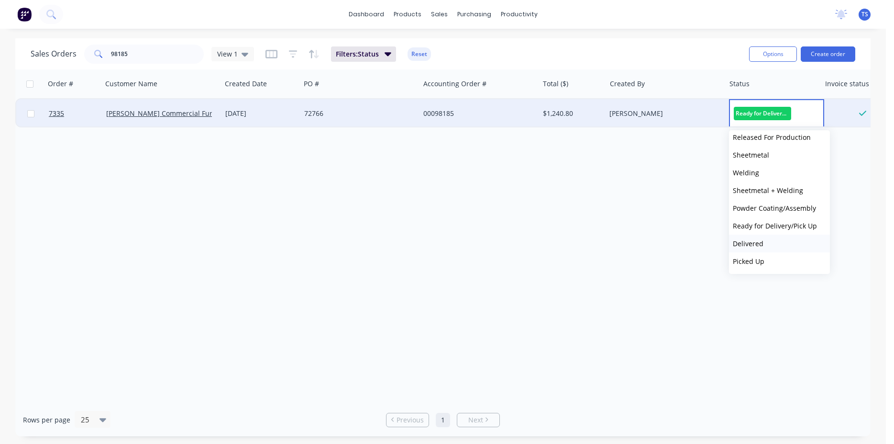
click at [780, 250] on button "Delivered" at bounding box center [779, 243] width 101 height 18
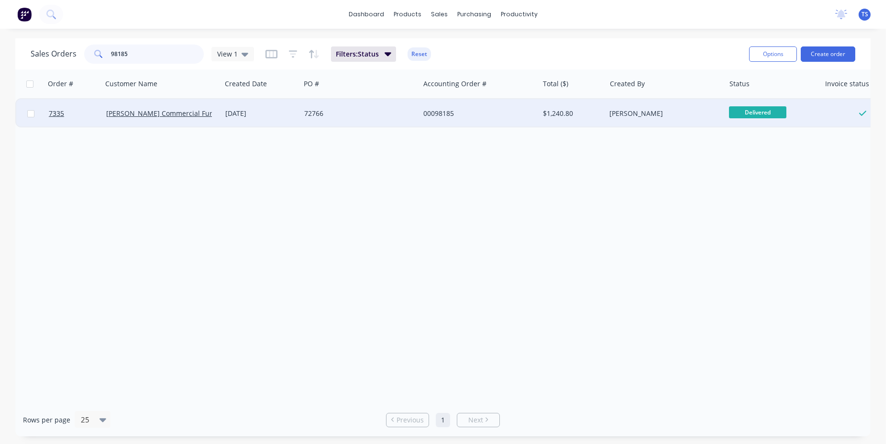
click at [162, 52] on input "98185" at bounding box center [157, 54] width 93 height 19
click at [763, 112] on span "Ready for Deliv..." at bounding box center [757, 112] width 57 height 12
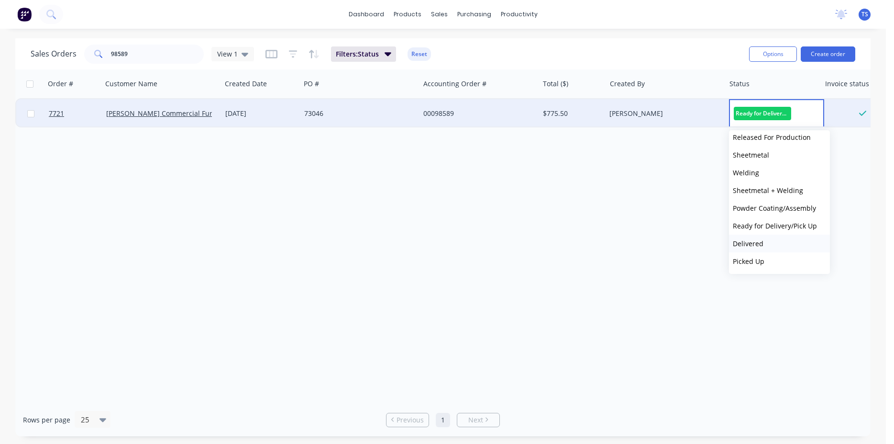
click at [792, 248] on button "Delivered" at bounding box center [779, 243] width 101 height 18
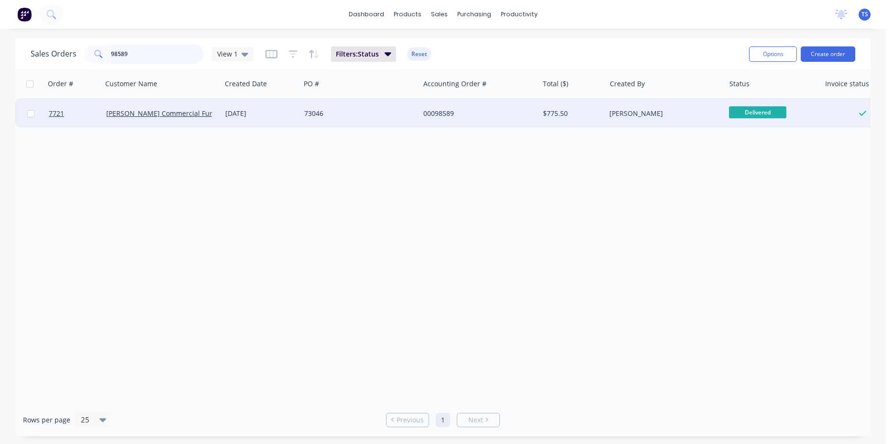
click at [180, 53] on input "98589" at bounding box center [157, 54] width 93 height 19
click at [775, 116] on span "Ready for Deliv..." at bounding box center [757, 112] width 57 height 12
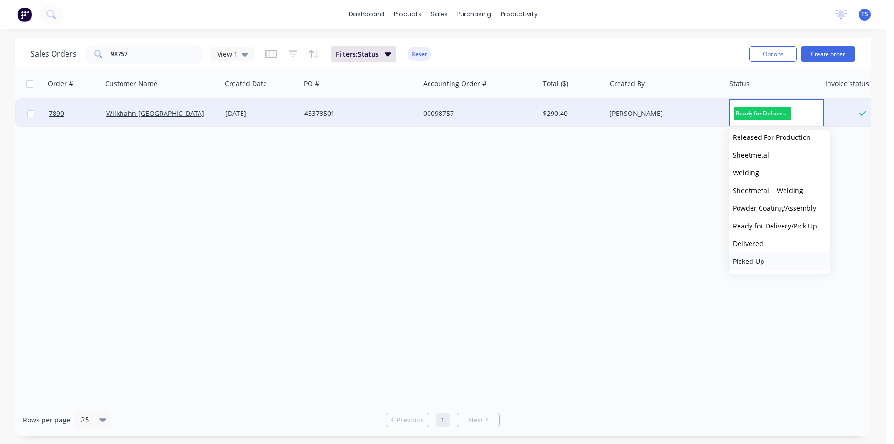
click at [785, 267] on button "Picked Up" at bounding box center [779, 261] width 101 height 18
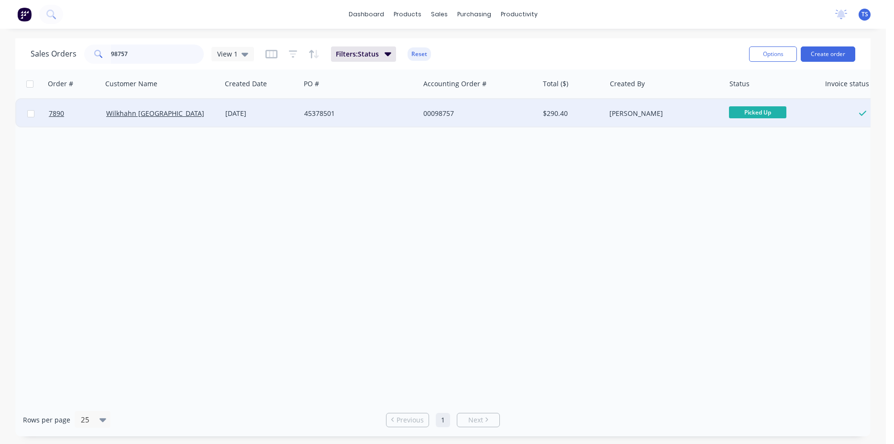
click at [162, 53] on input "98757" at bounding box center [157, 54] width 93 height 19
type input "98732"
click at [755, 108] on span "Ready for Deliv..." at bounding box center [757, 112] width 57 height 12
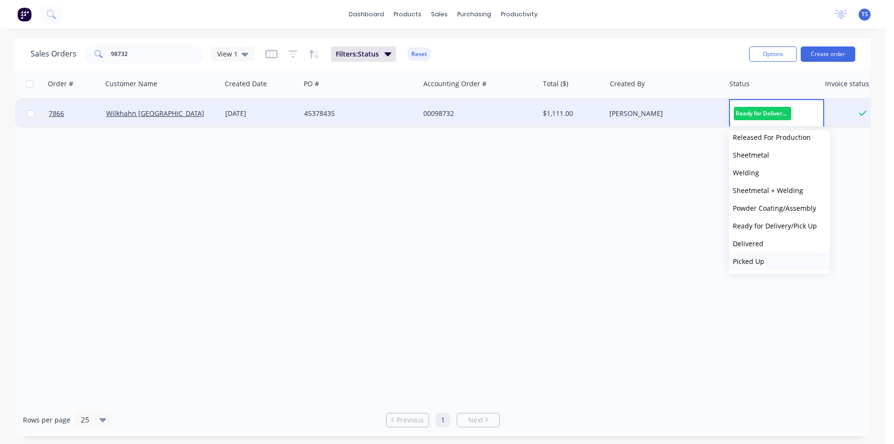
click at [771, 260] on button "Picked Up" at bounding box center [779, 261] width 101 height 18
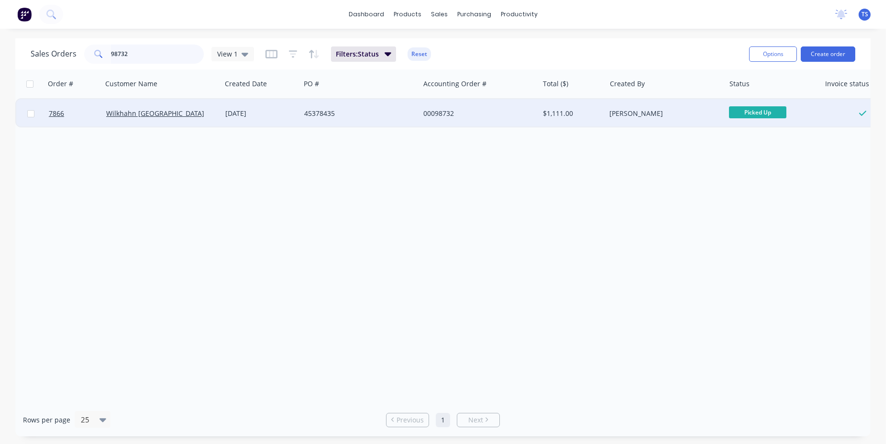
click at [152, 57] on input "98732" at bounding box center [157, 54] width 93 height 19
click at [161, 57] on input "98732" at bounding box center [157, 54] width 93 height 19
click at [149, 56] on input "98732" at bounding box center [157, 54] width 93 height 19
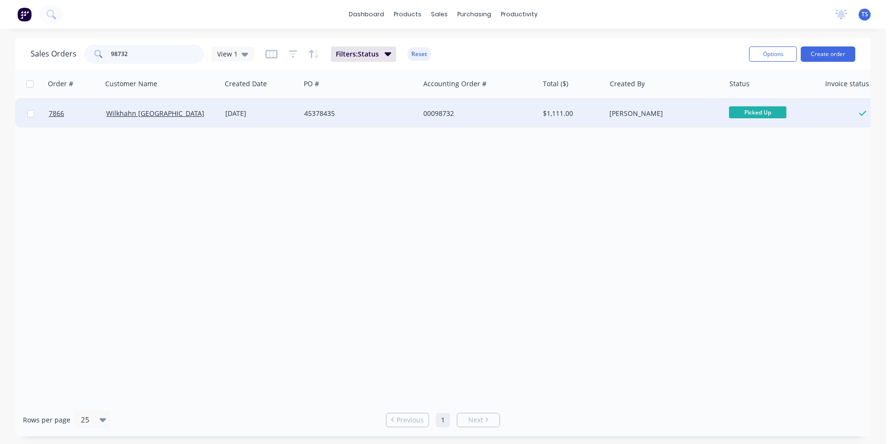
click at [149, 56] on input "98732" at bounding box center [157, 54] width 93 height 19
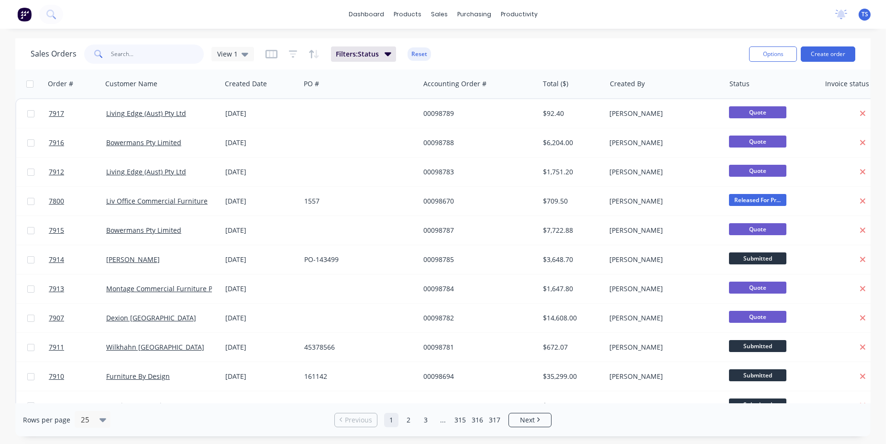
click at [158, 48] on input "text" at bounding box center [157, 54] width 93 height 19
click at [166, 48] on input "text" at bounding box center [157, 54] width 93 height 19
click at [145, 59] on input "text" at bounding box center [157, 54] width 93 height 19
click at [153, 60] on input "text" at bounding box center [157, 54] width 93 height 19
click at [167, 52] on input "text" at bounding box center [157, 54] width 93 height 19
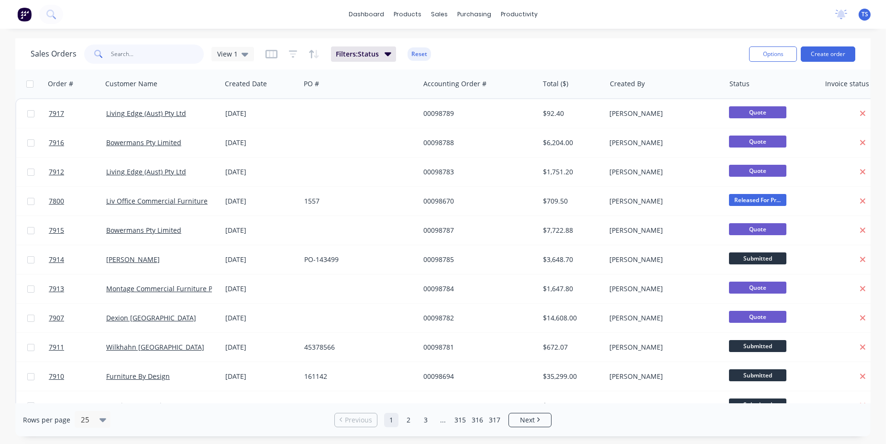
click at [145, 50] on input "text" at bounding box center [157, 54] width 93 height 19
click at [182, 55] on input "text" at bounding box center [157, 54] width 93 height 19
click at [157, 54] on input "text" at bounding box center [157, 54] width 93 height 19
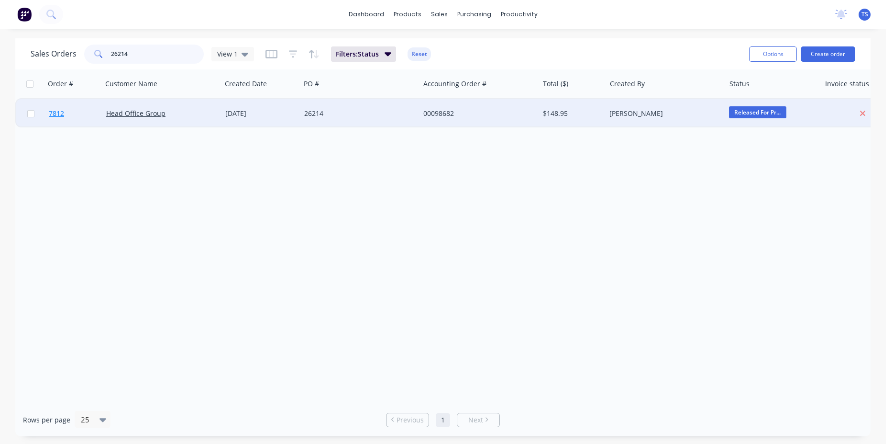
type input "26214"
click at [52, 124] on link "7812" at bounding box center [77, 113] width 57 height 29
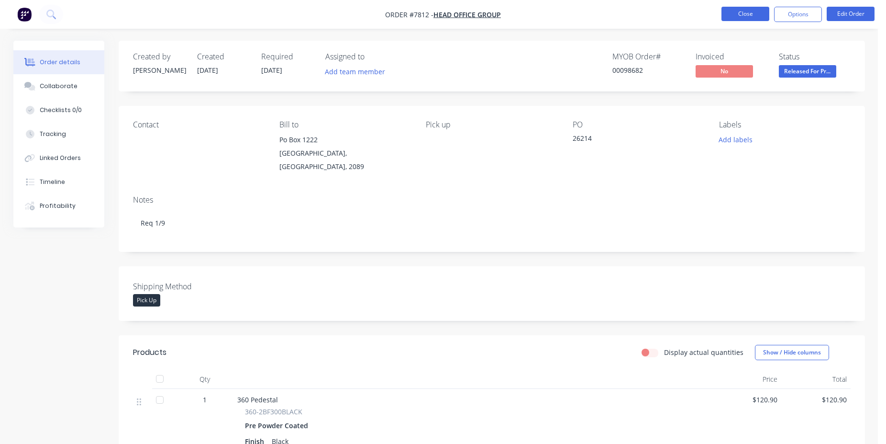
click at [737, 19] on button "Close" at bounding box center [746, 14] width 48 height 14
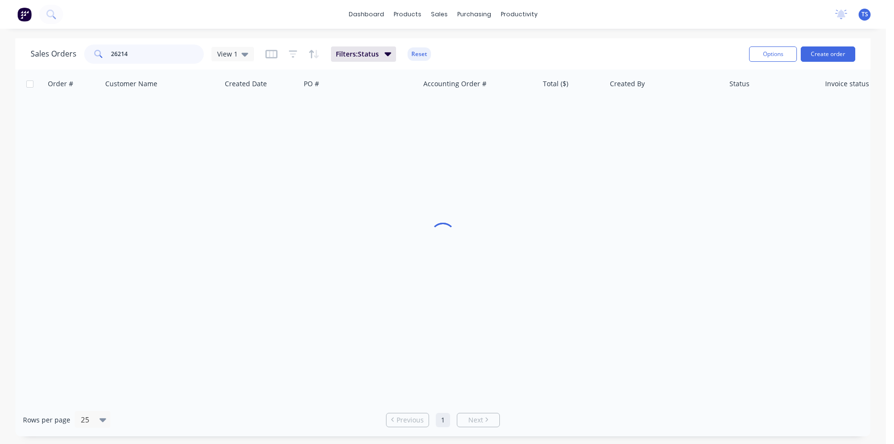
click at [160, 62] on input "26214" at bounding box center [157, 54] width 93 height 19
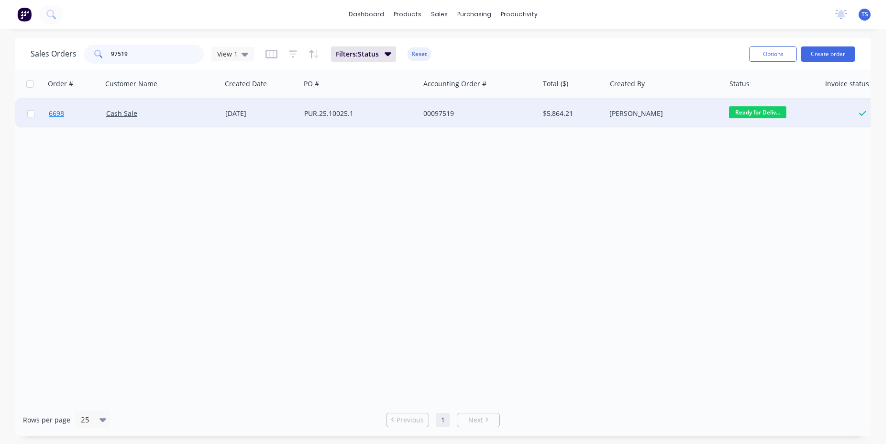
type input "97519"
click at [62, 112] on span "6698" at bounding box center [56, 114] width 15 height 10
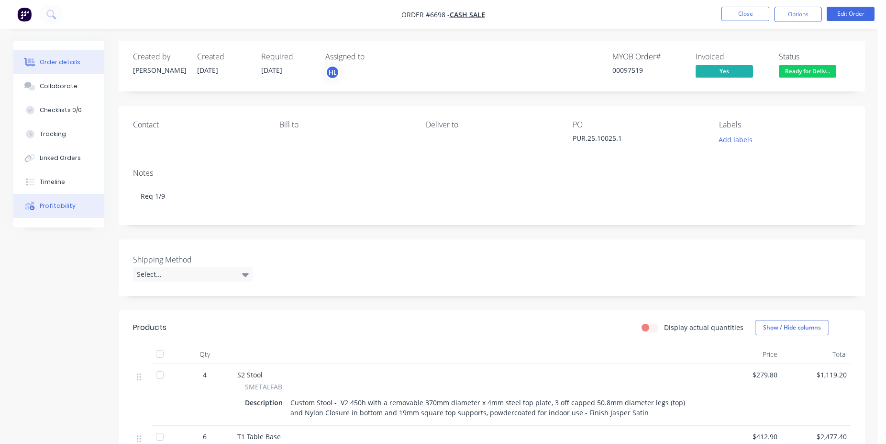
click at [64, 200] on button "Profitability" at bounding box center [58, 206] width 91 height 24
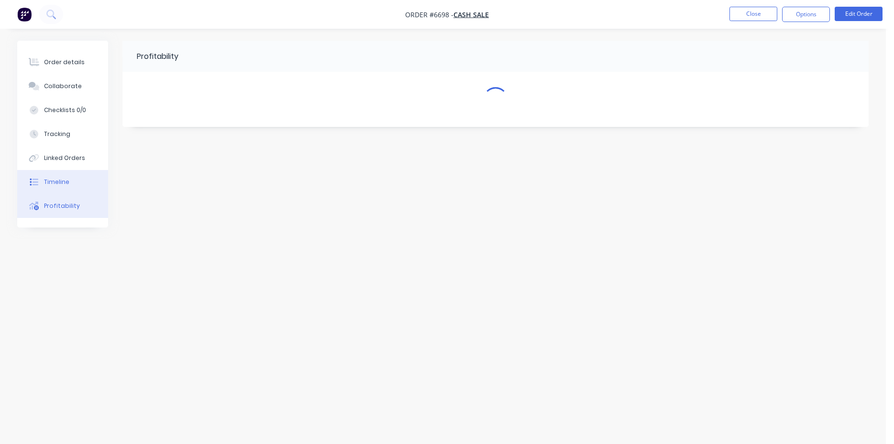
click at [87, 170] on button "Timeline" at bounding box center [62, 182] width 91 height 24
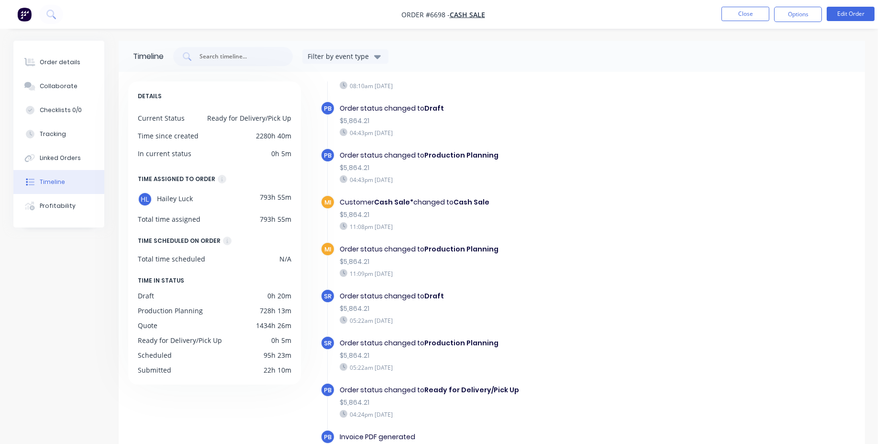
scroll to position [74, 0]
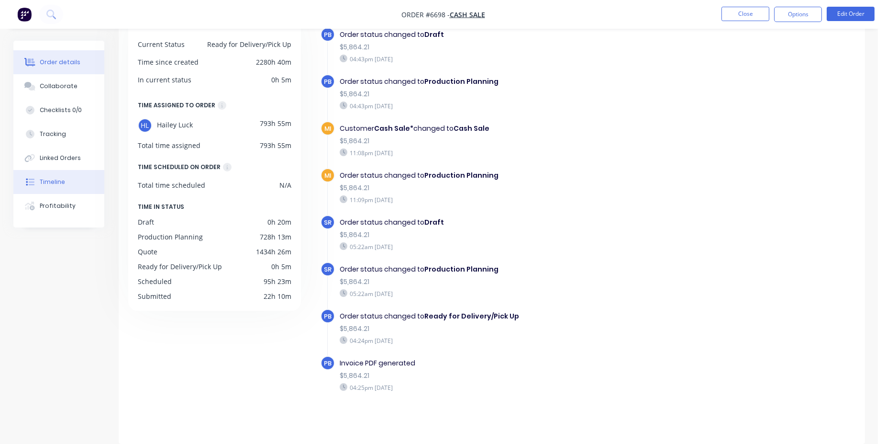
click at [72, 63] on div "Order details" at bounding box center [60, 62] width 41 height 9
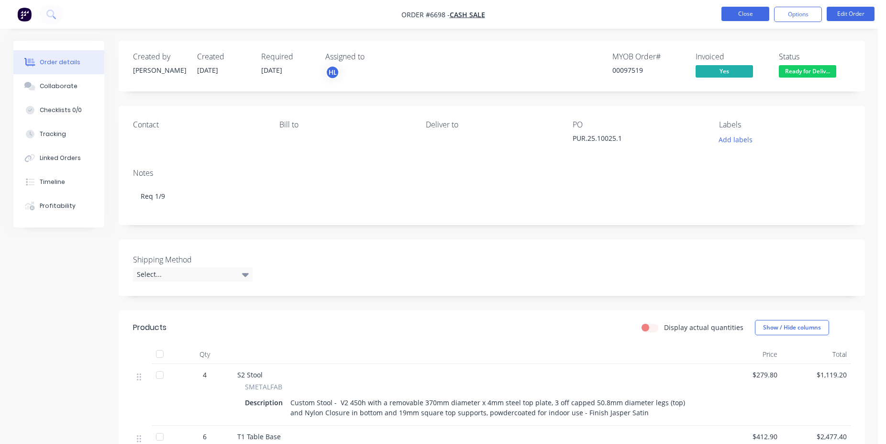
click at [739, 18] on button "Close" at bounding box center [746, 14] width 48 height 14
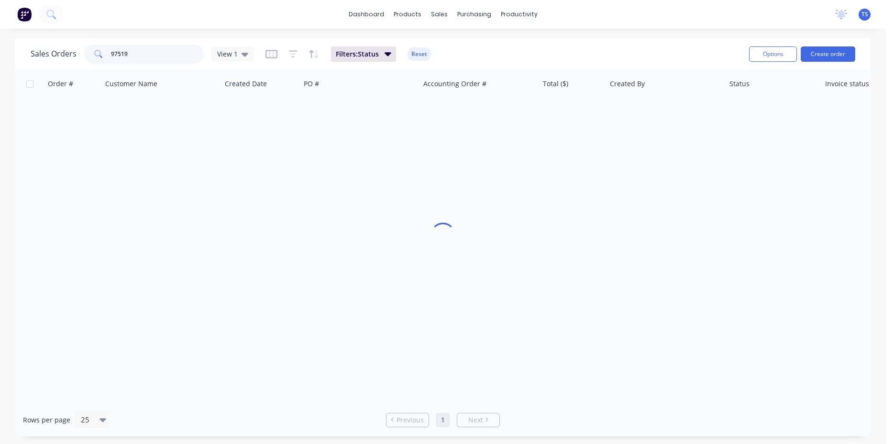
click at [145, 57] on input "97519" at bounding box center [157, 54] width 93 height 19
click at [145, 56] on input "97519" at bounding box center [157, 54] width 93 height 19
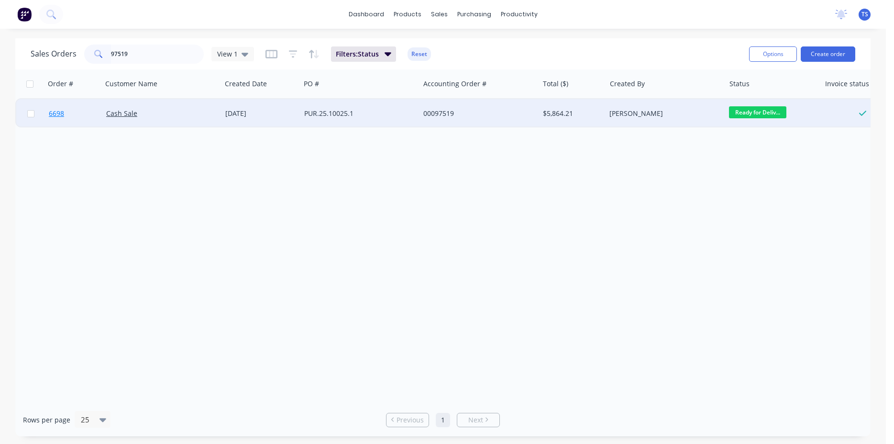
click at [87, 121] on link "6698" at bounding box center [77, 113] width 57 height 29
